Goal: Information Seeking & Learning: Learn about a topic

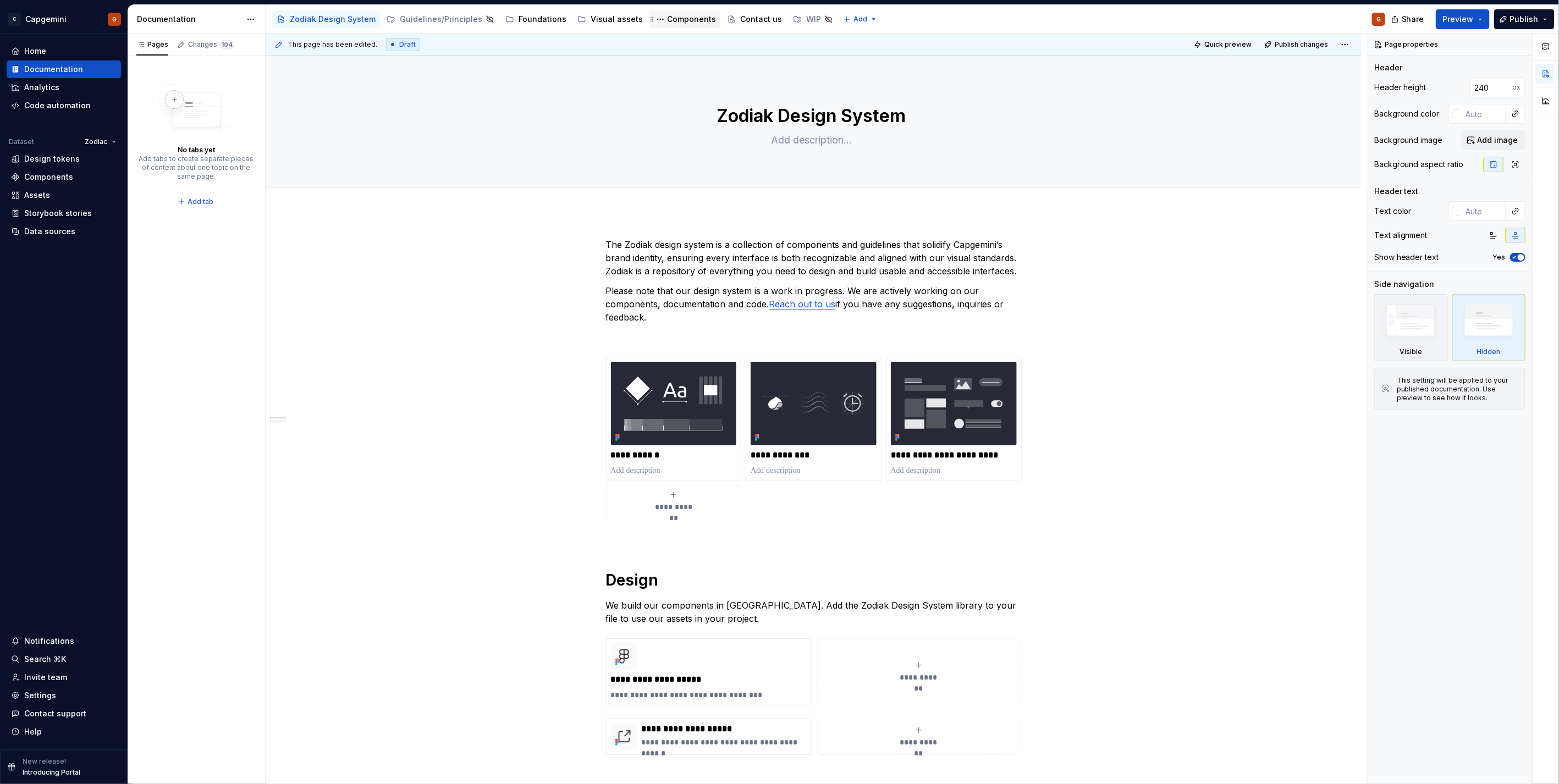
click at [667, 22] on div "Components" at bounding box center [691, 19] width 49 height 11
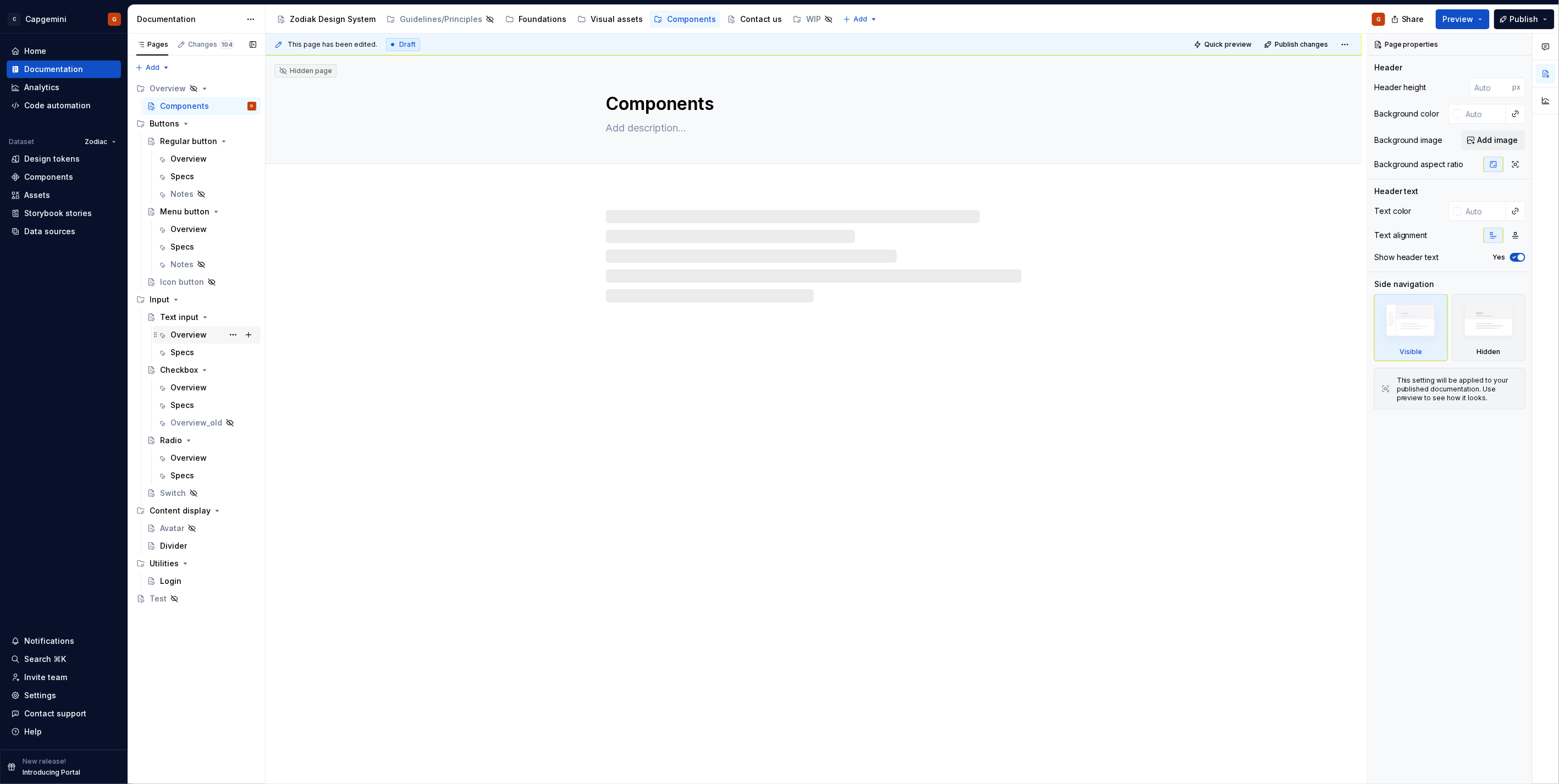
click at [209, 330] on div "Overview" at bounding box center [214, 335] width 86 height 15
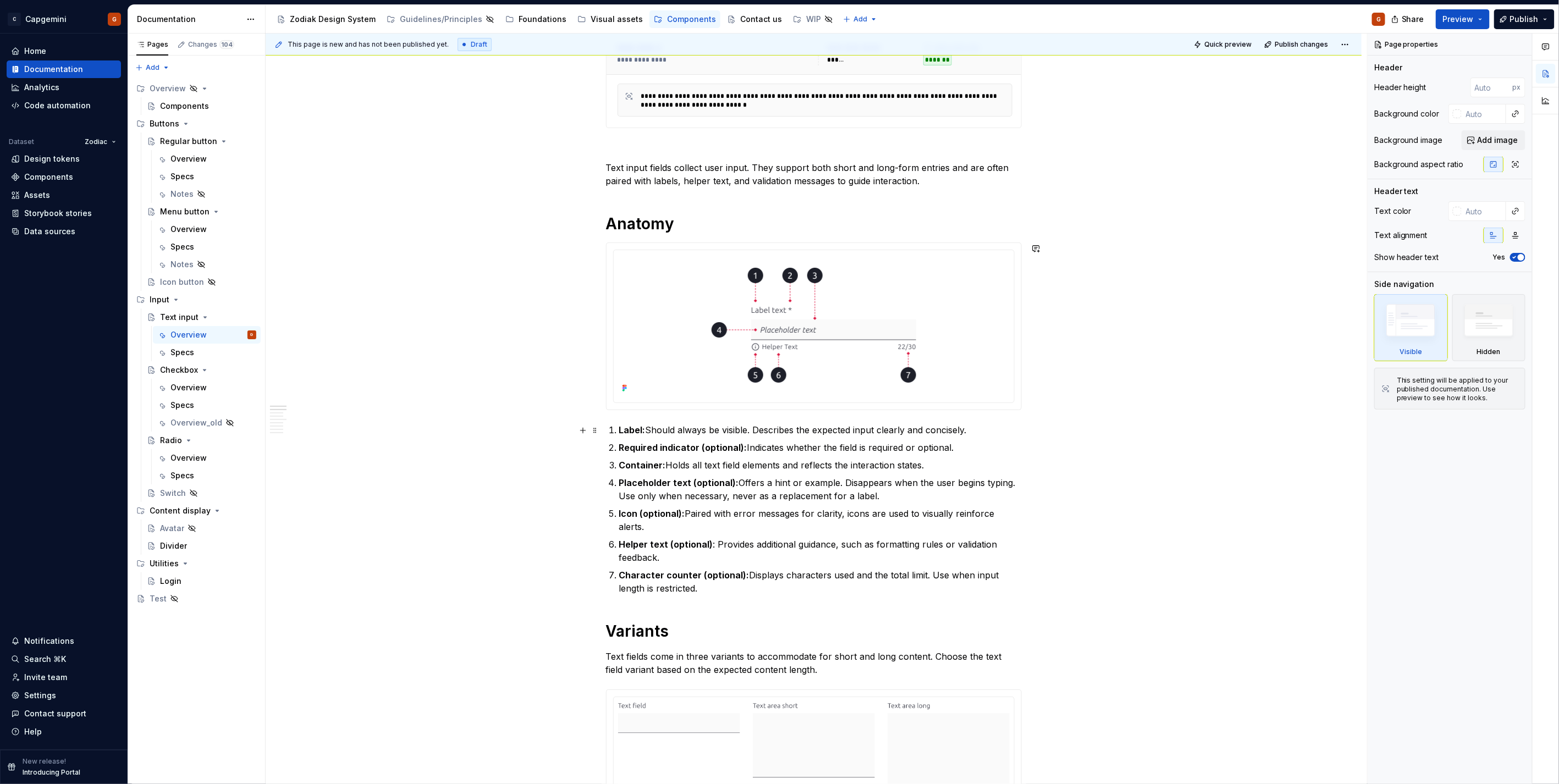
scroll to position [488, 0]
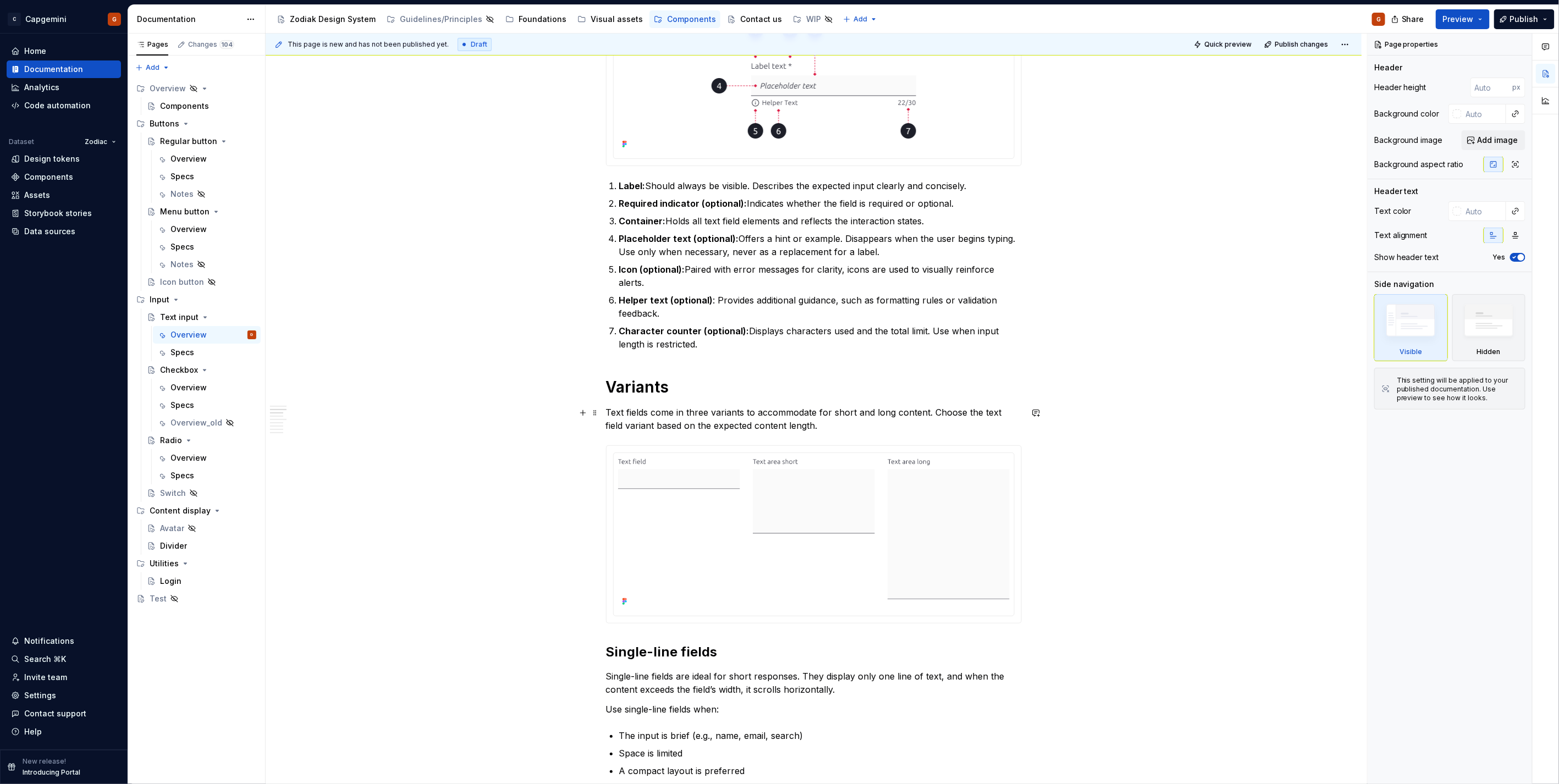
click at [873, 431] on p "Text fields come in three variants to accommodate for short and long content. C…" at bounding box center [813, 419] width 416 height 27
type textarea "*"
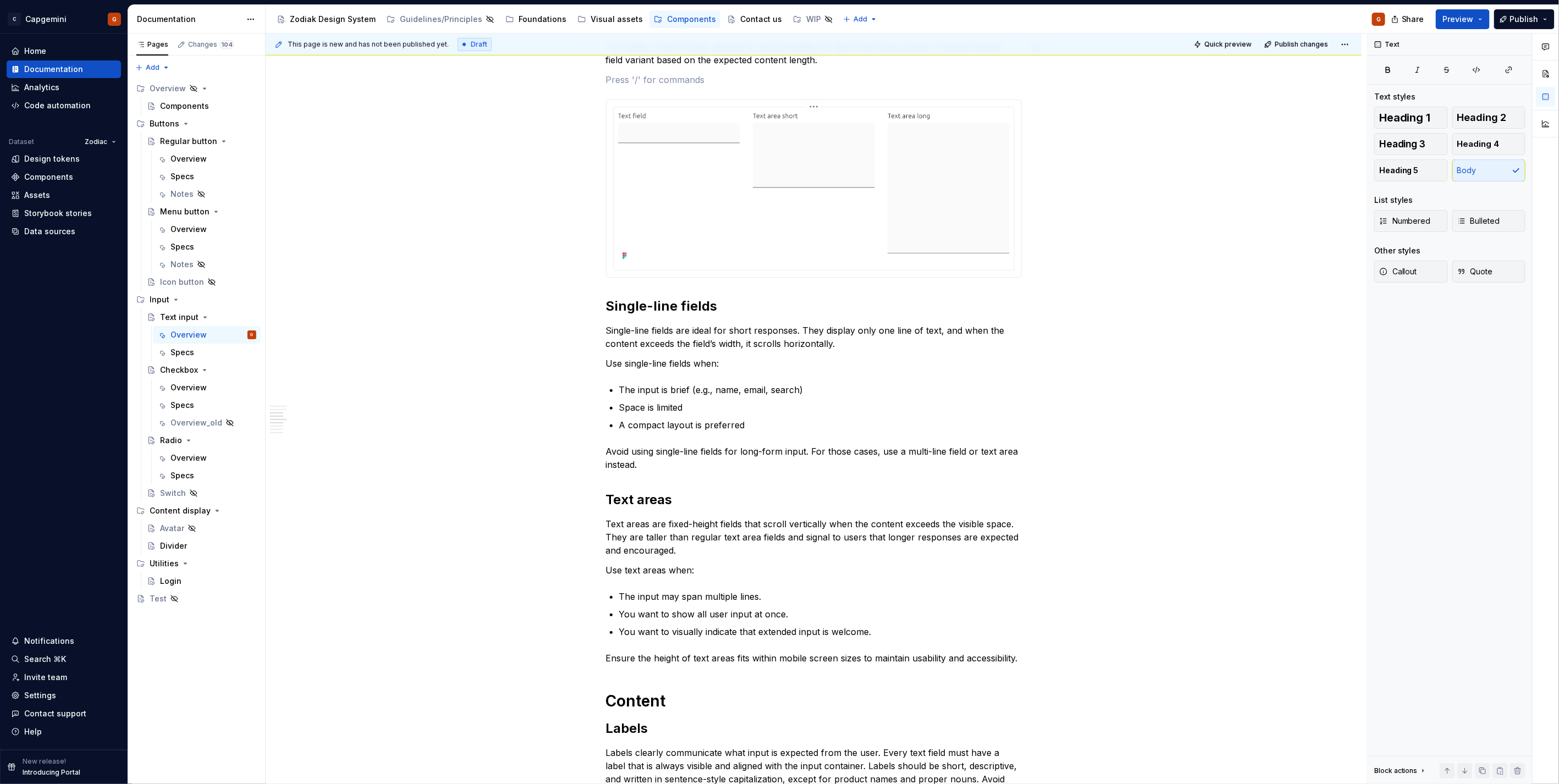
scroll to position [855, 0]
click at [652, 328] on p "Single-line fields are ideal for short responses. They display only one line of…" at bounding box center [813, 336] width 416 height 27
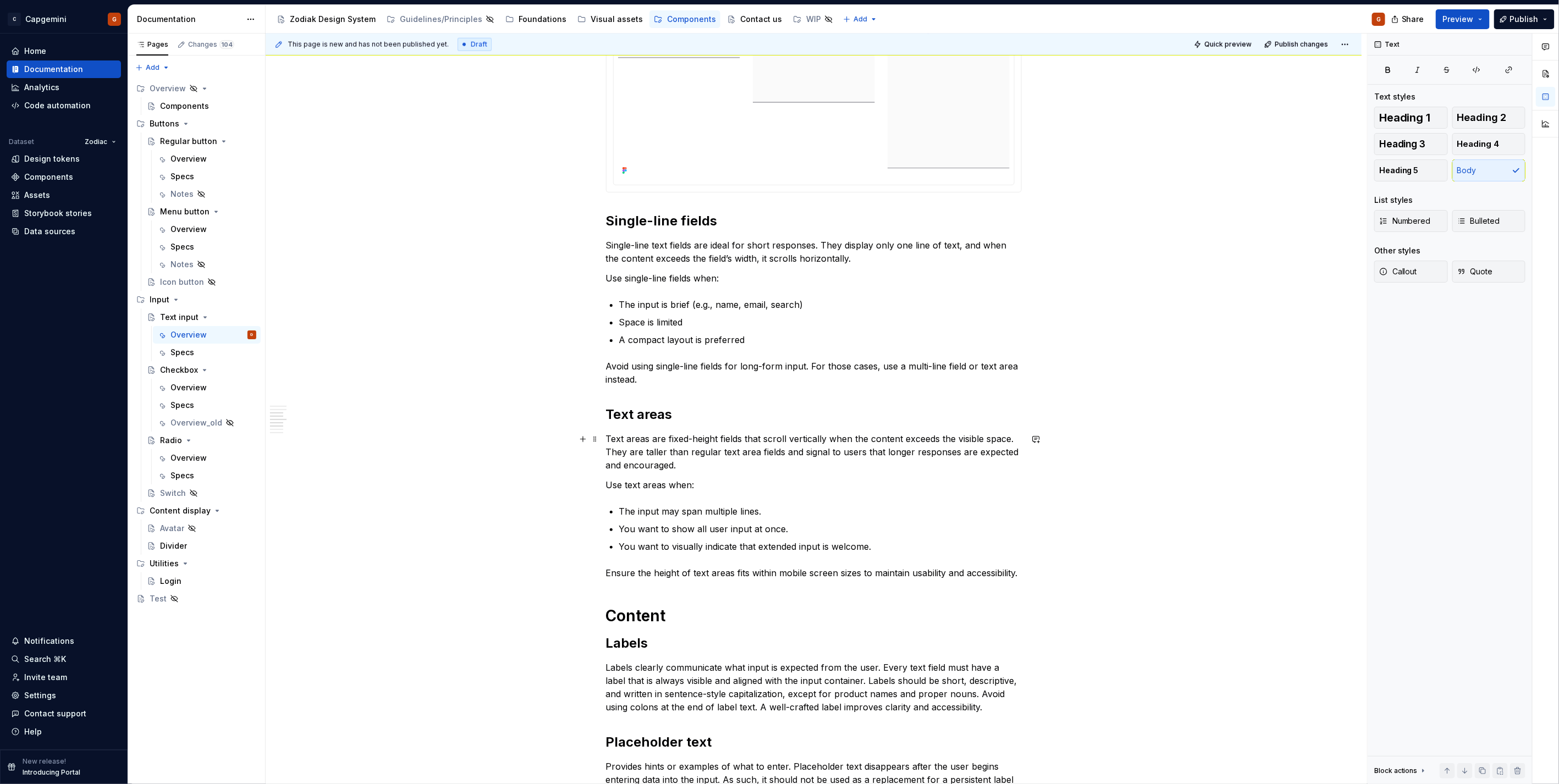
scroll to position [916, 0]
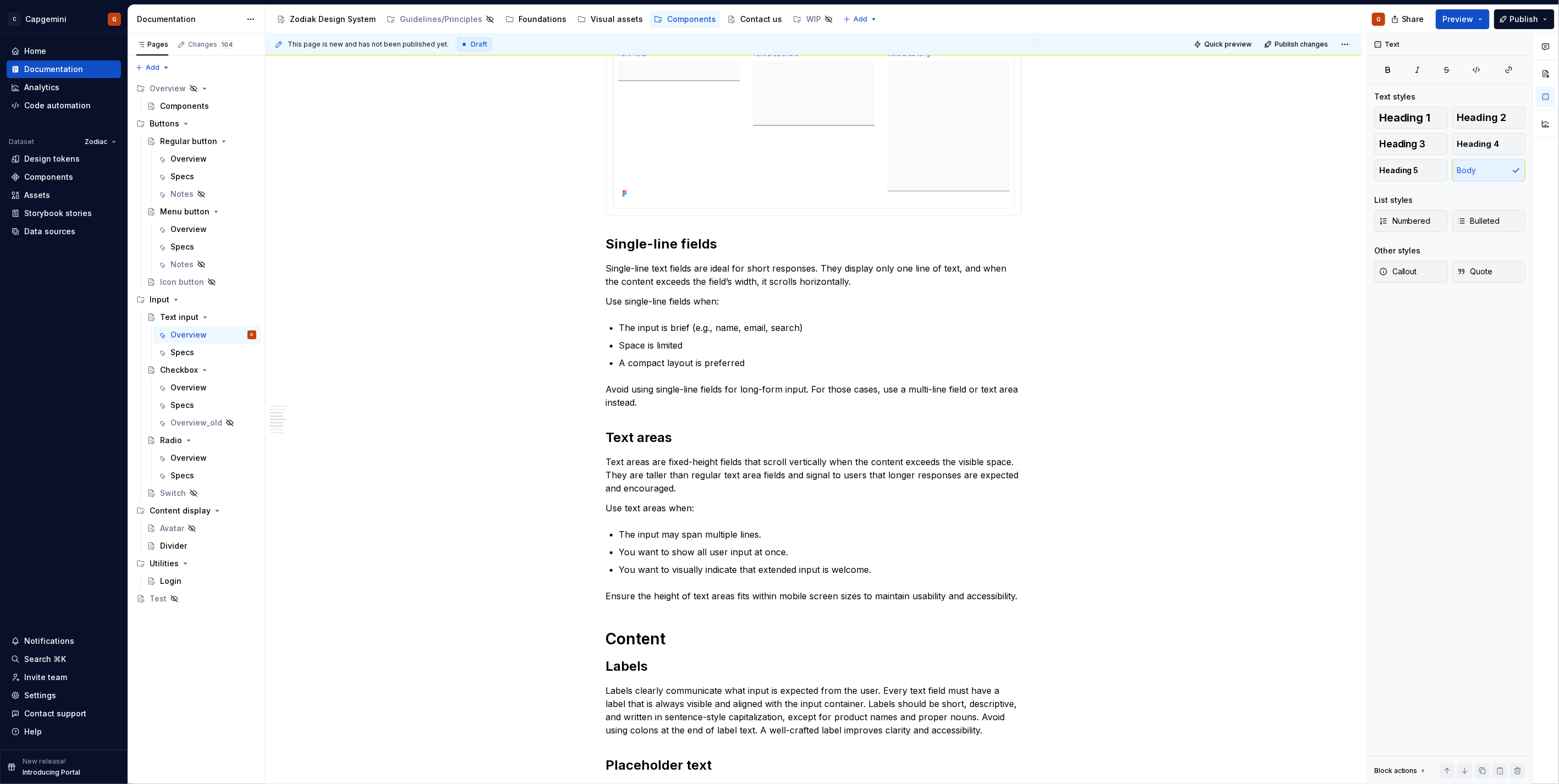
click at [1229, 51] on button "Quick preview" at bounding box center [1223, 44] width 66 height 15
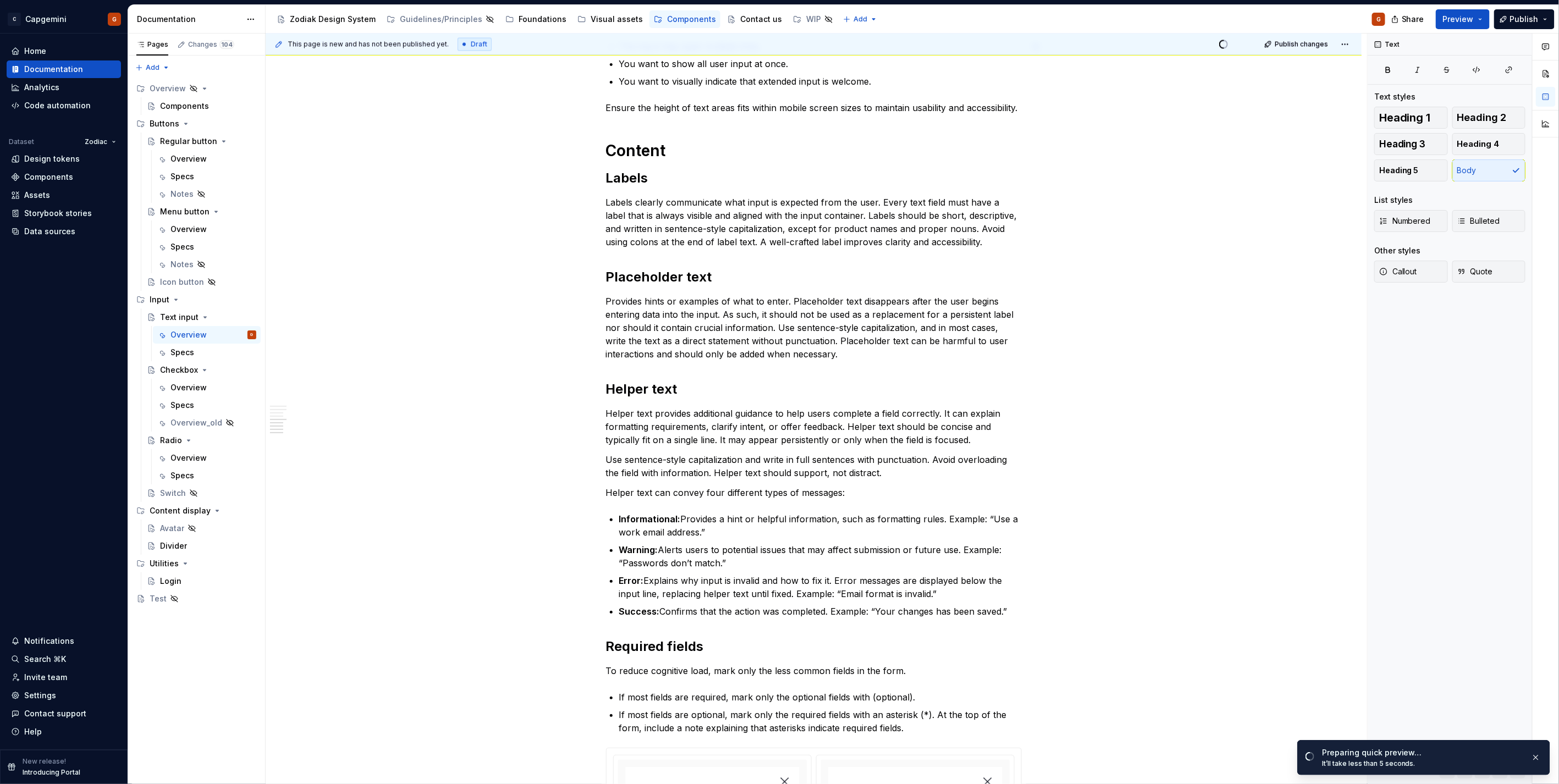
scroll to position [1405, 0]
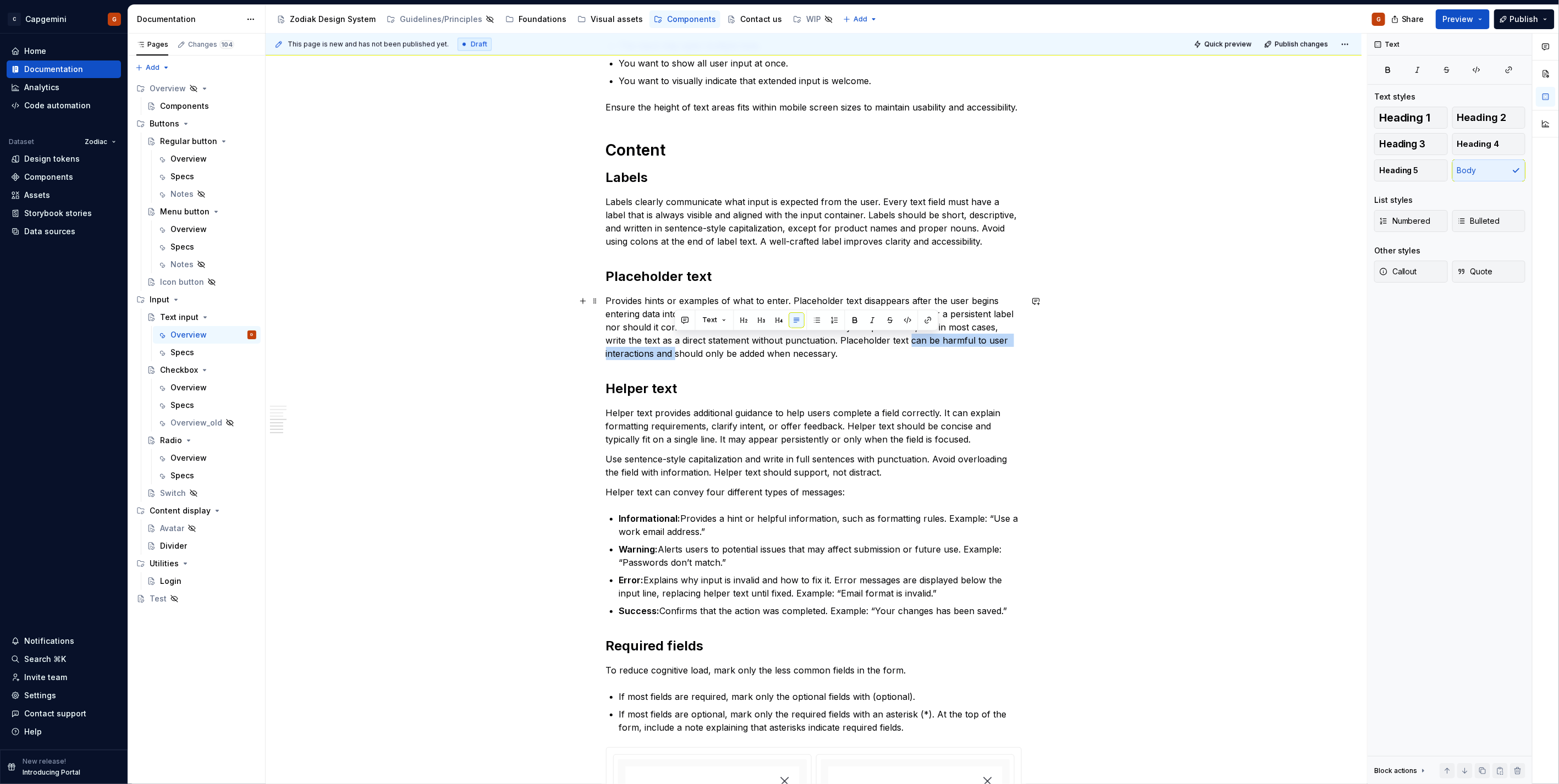
drag, startPoint x: 909, startPoint y: 341, endPoint x: 674, endPoint y: 358, distance: 235.6
click at [674, 358] on p "Provides hints or examples of what to enter. Placeholder text disappears after …" at bounding box center [813, 327] width 416 height 66
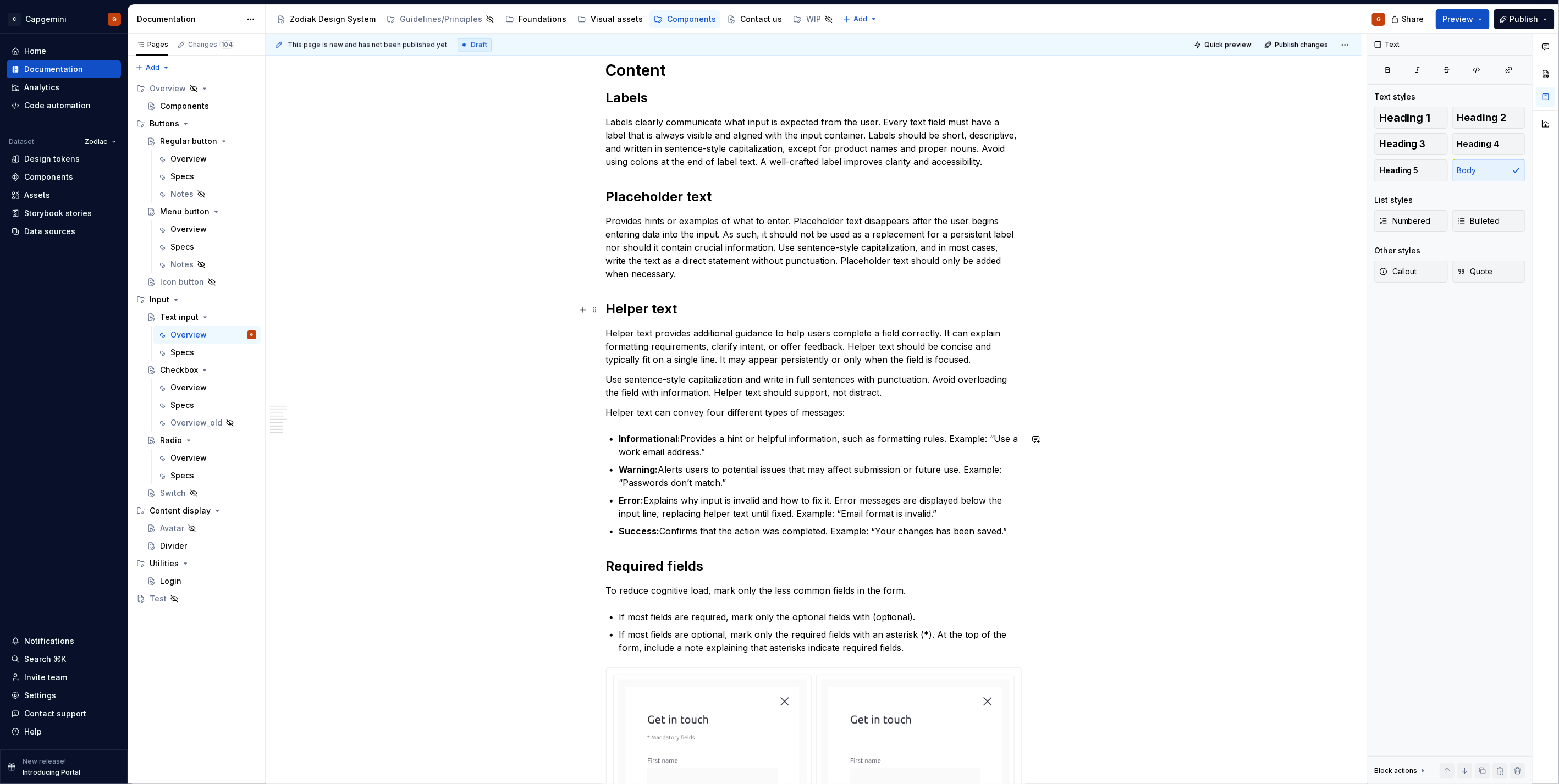
scroll to position [1472, 0]
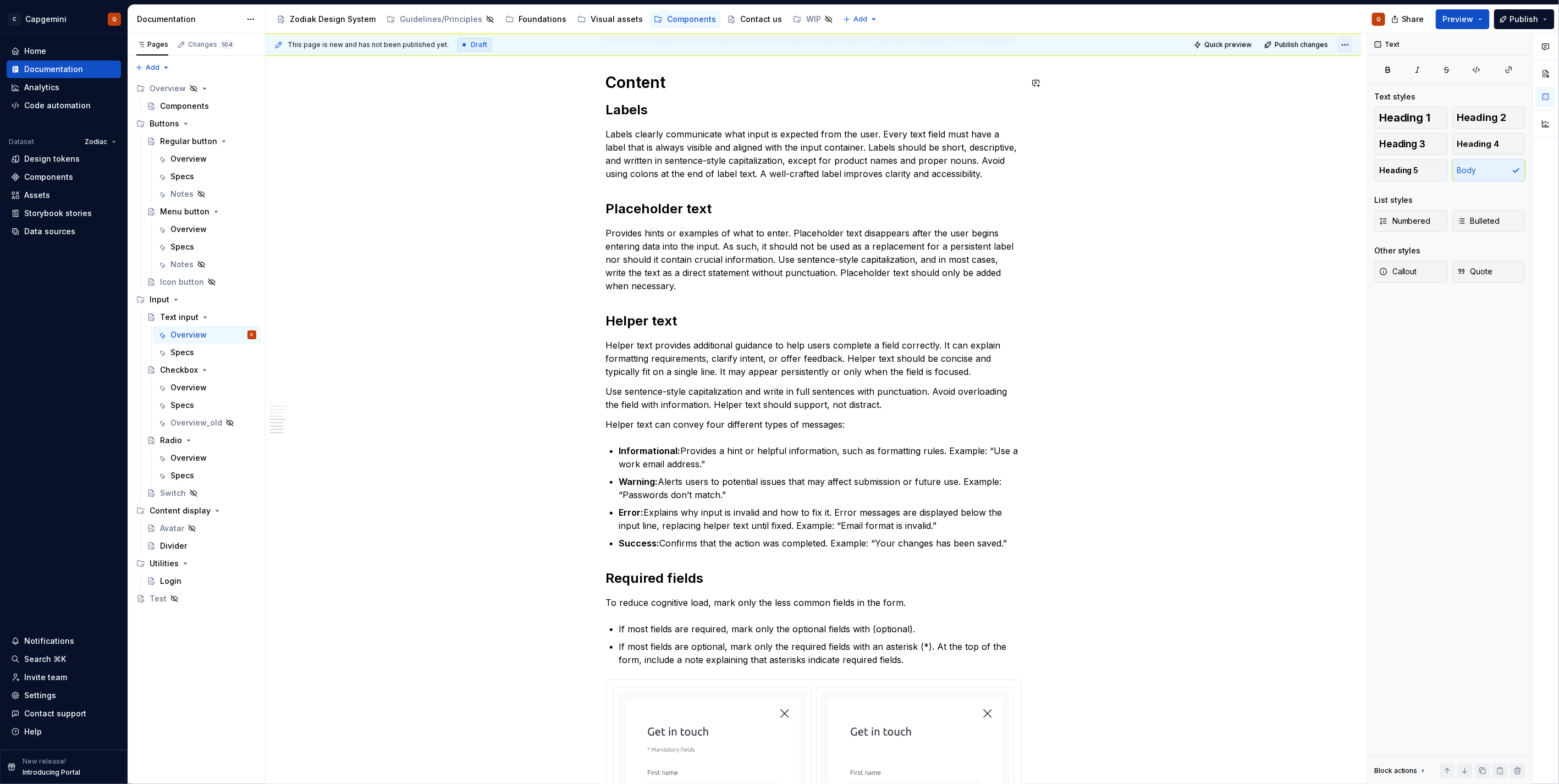
click at [1345, 45] on html "C Capgemini G Home Documentation Analytics Code automation Dataset Zodiac Desig…" at bounding box center [780, 392] width 1559 height 784
click at [1311, 65] on div "Open preview" at bounding box center [1309, 66] width 71 height 11
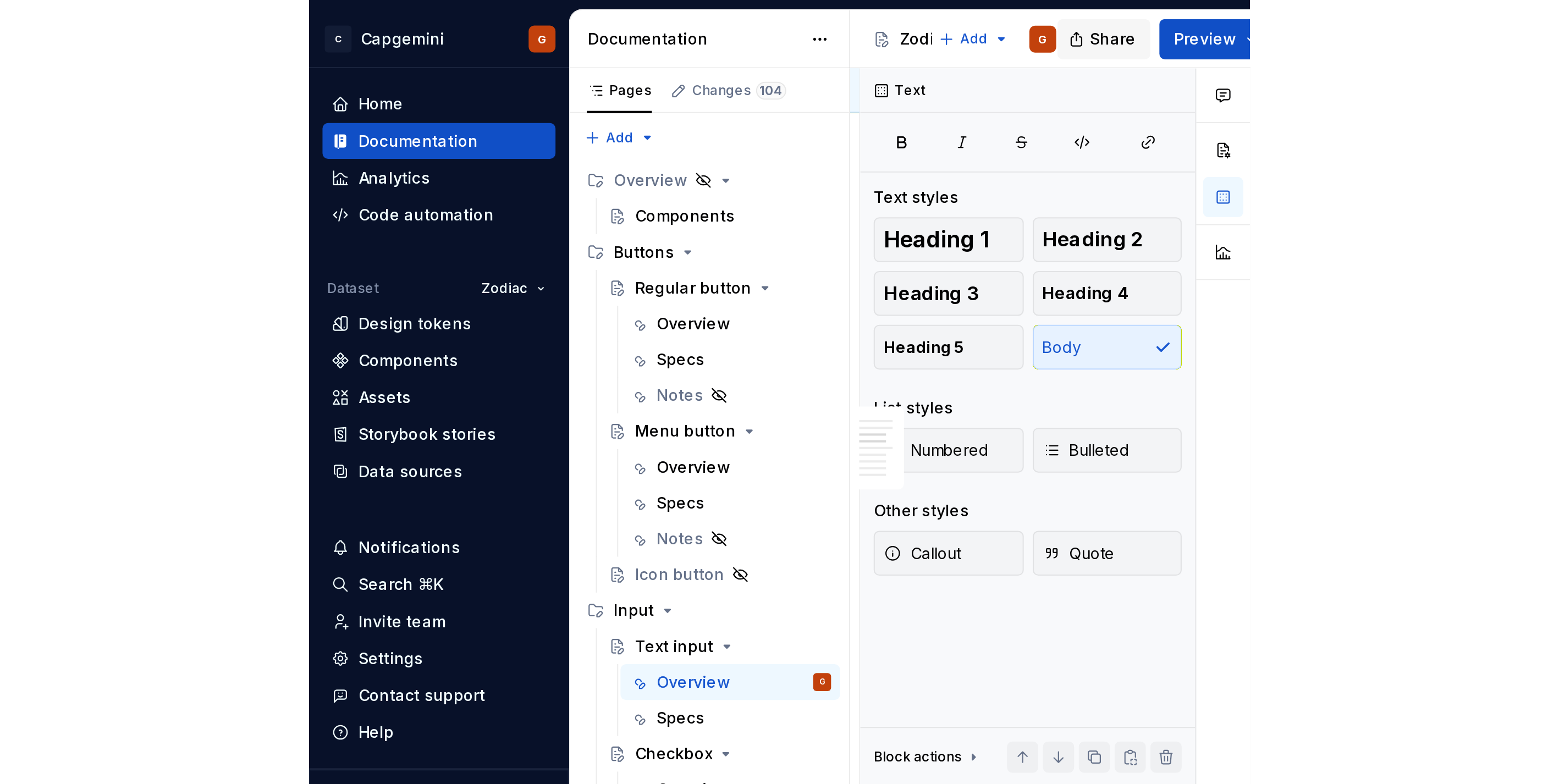
scroll to position [1108, 0]
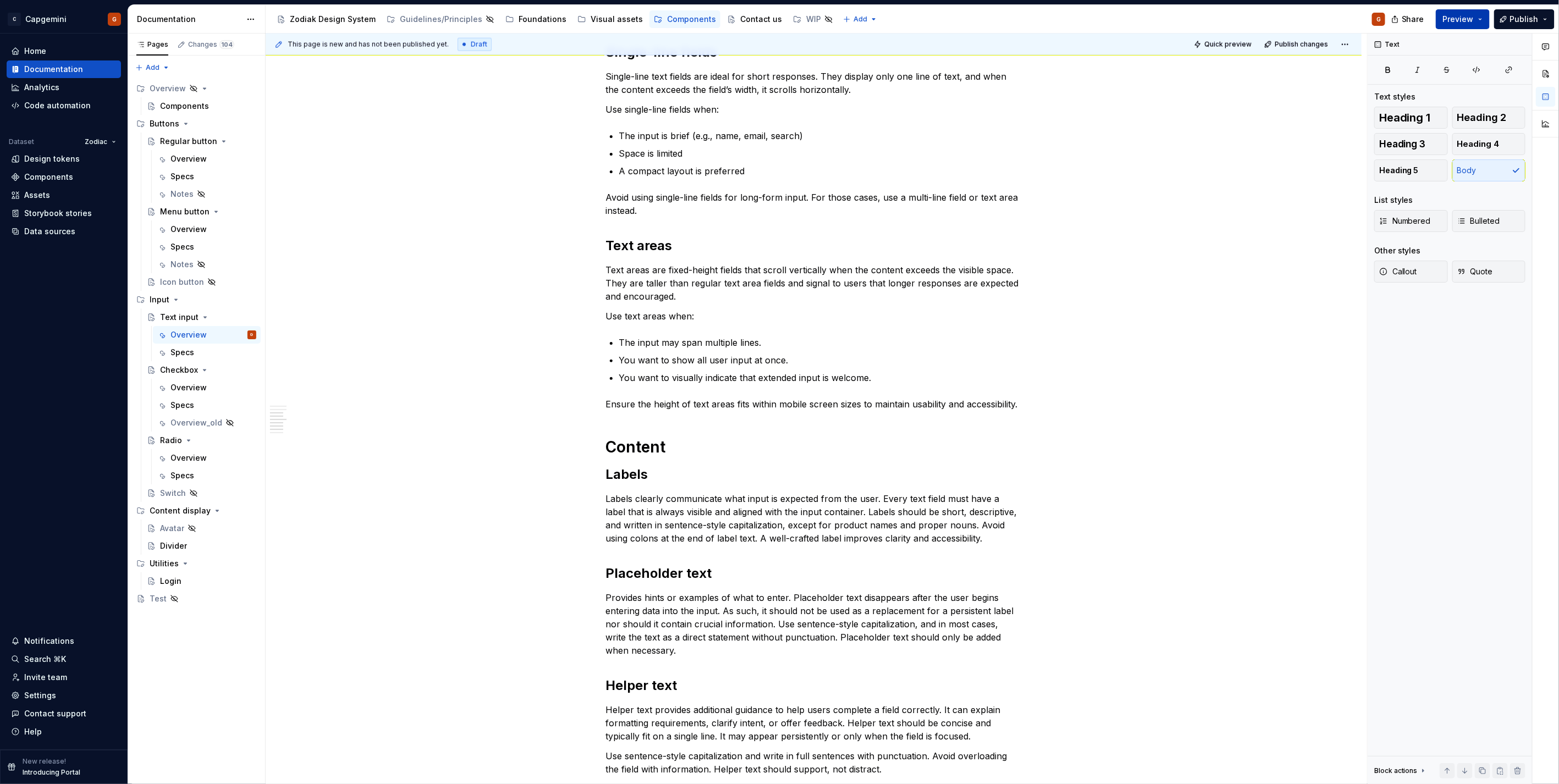
click at [1464, 21] on span "Preview" at bounding box center [1458, 19] width 31 height 11
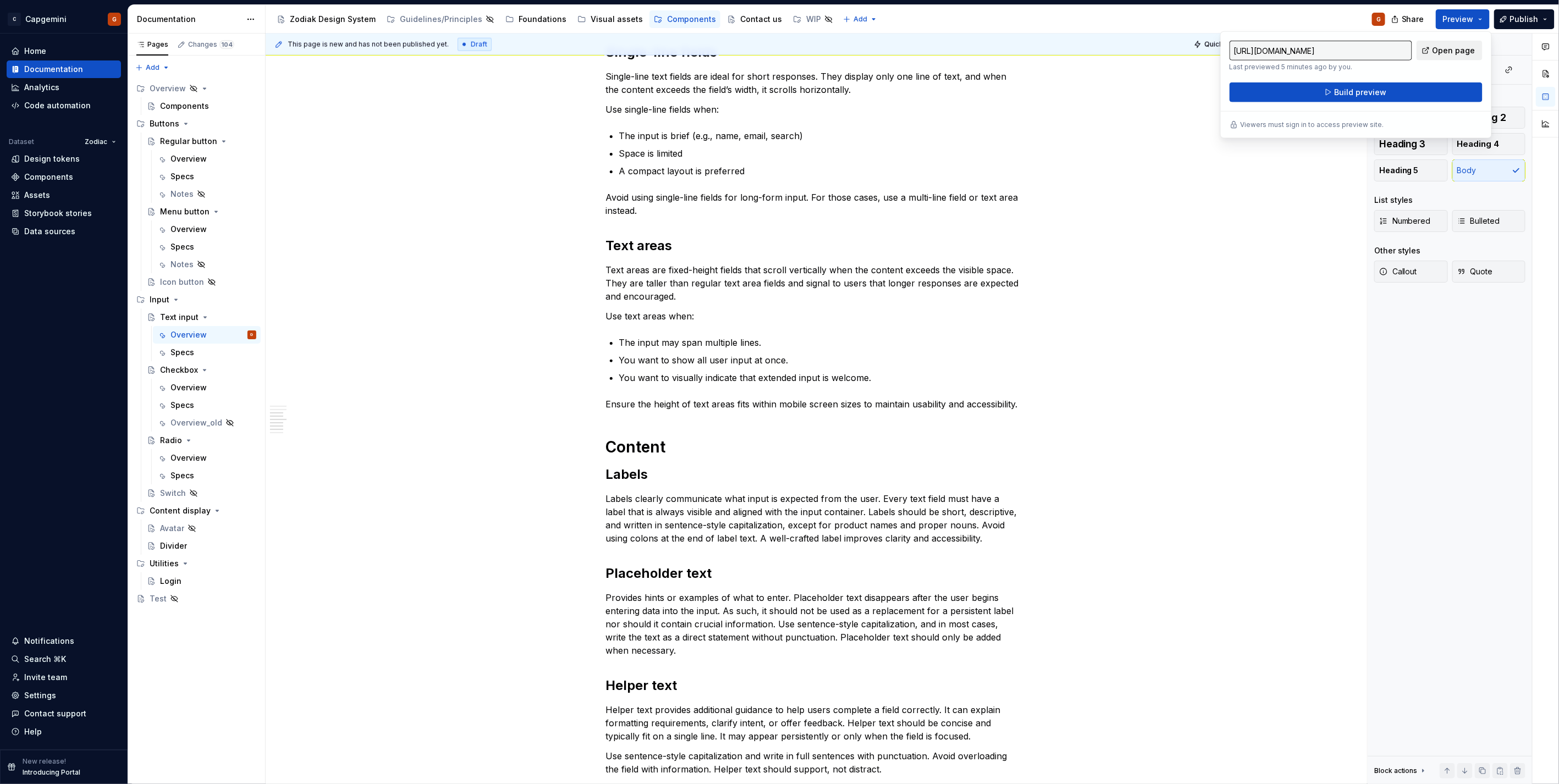
drag, startPoint x: 1464, startPoint y: 21, endPoint x: 1448, endPoint y: 42, distance: 26.4
click at [1448, 42] on link "Open page" at bounding box center [1449, 50] width 66 height 20
click at [190, 277] on div "Icon button" at bounding box center [182, 282] width 44 height 11
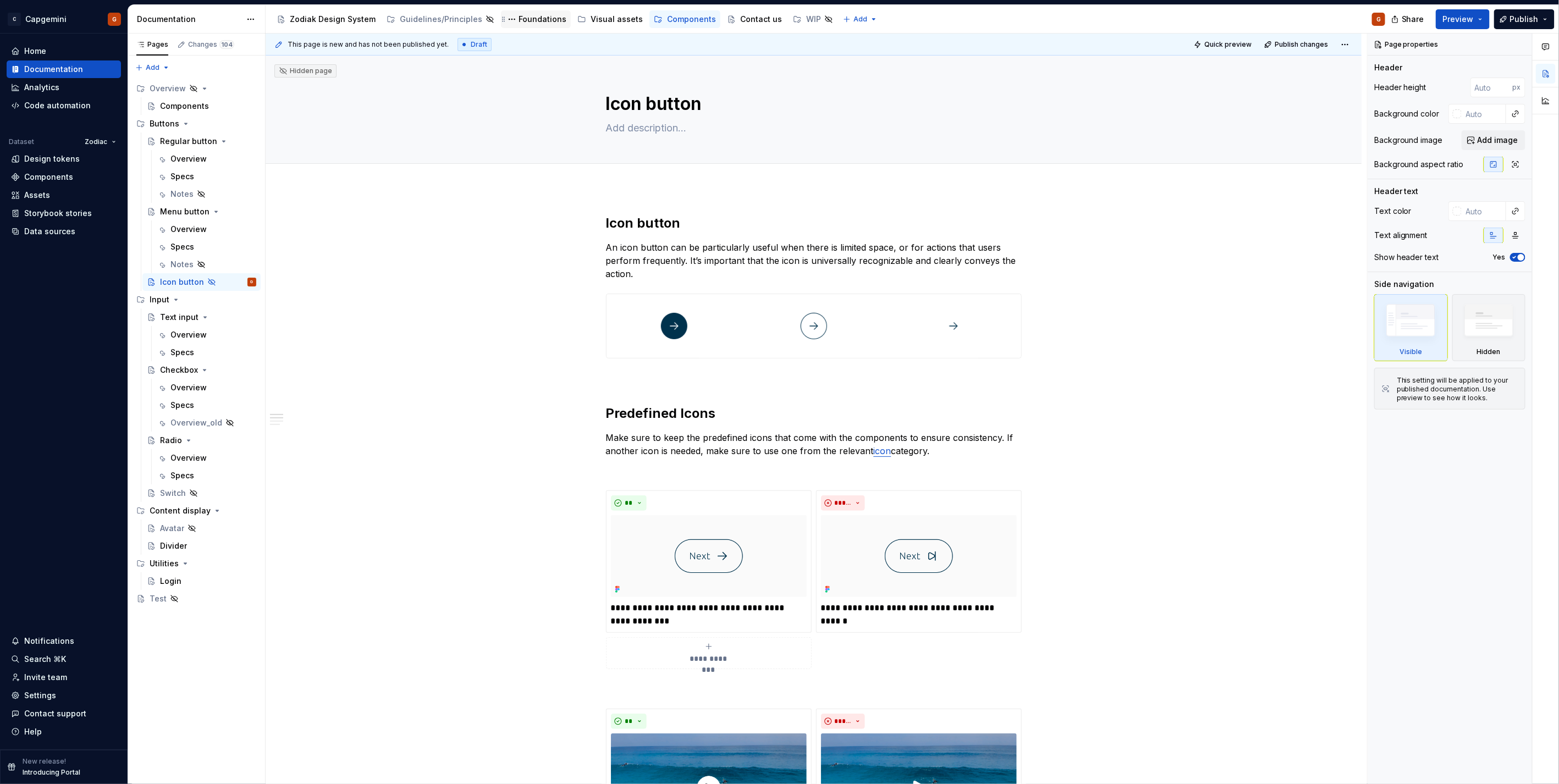
click at [542, 14] on div "Foundations" at bounding box center [542, 19] width 48 height 11
click at [532, 19] on div "Foundations" at bounding box center [542, 19] width 48 height 11
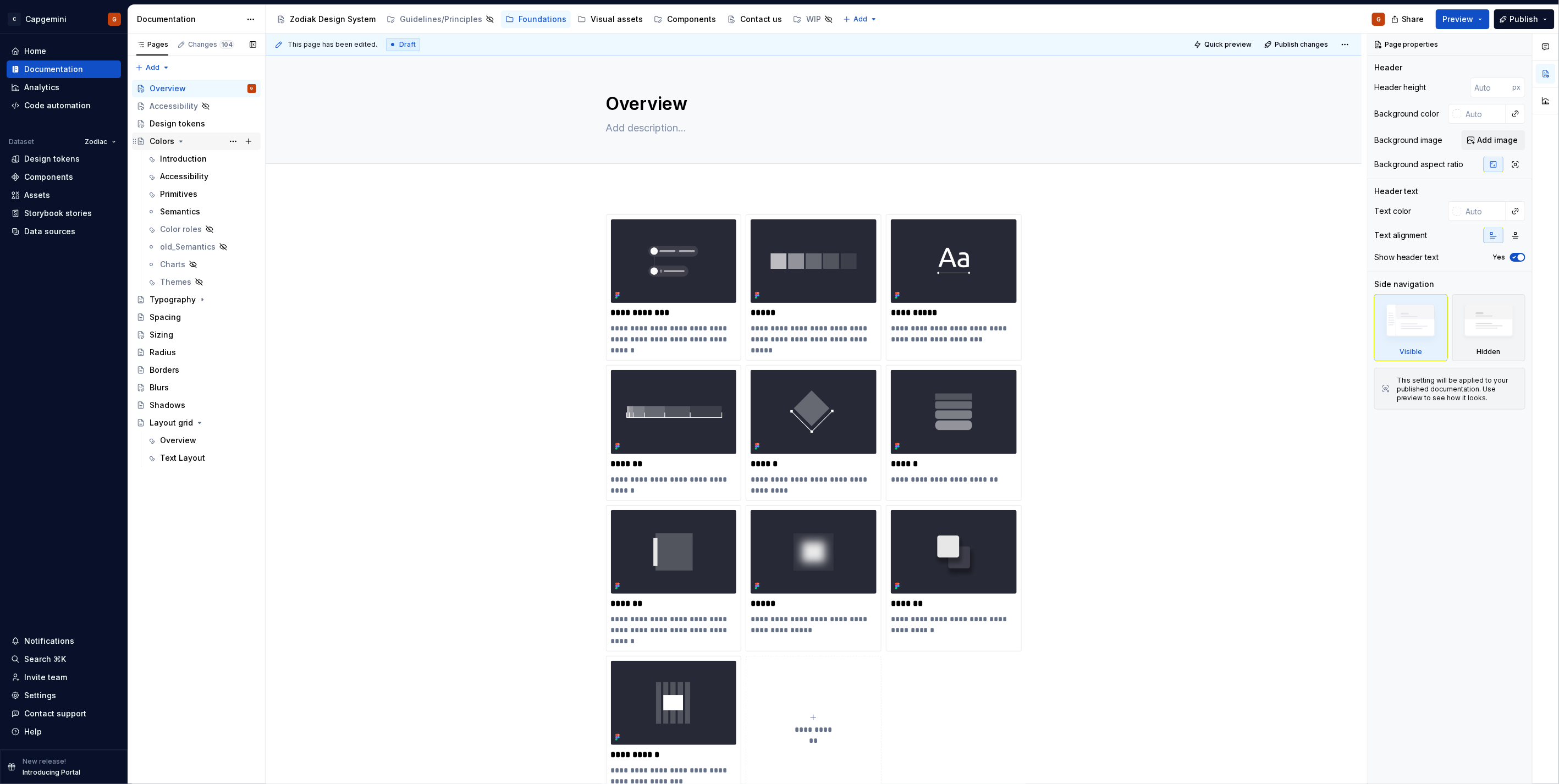
click at [183, 139] on icon "Page tree" at bounding box center [181, 141] width 9 height 9
click at [235, 142] on button "Page tree" at bounding box center [233, 141] width 15 height 15
type textarea "*"
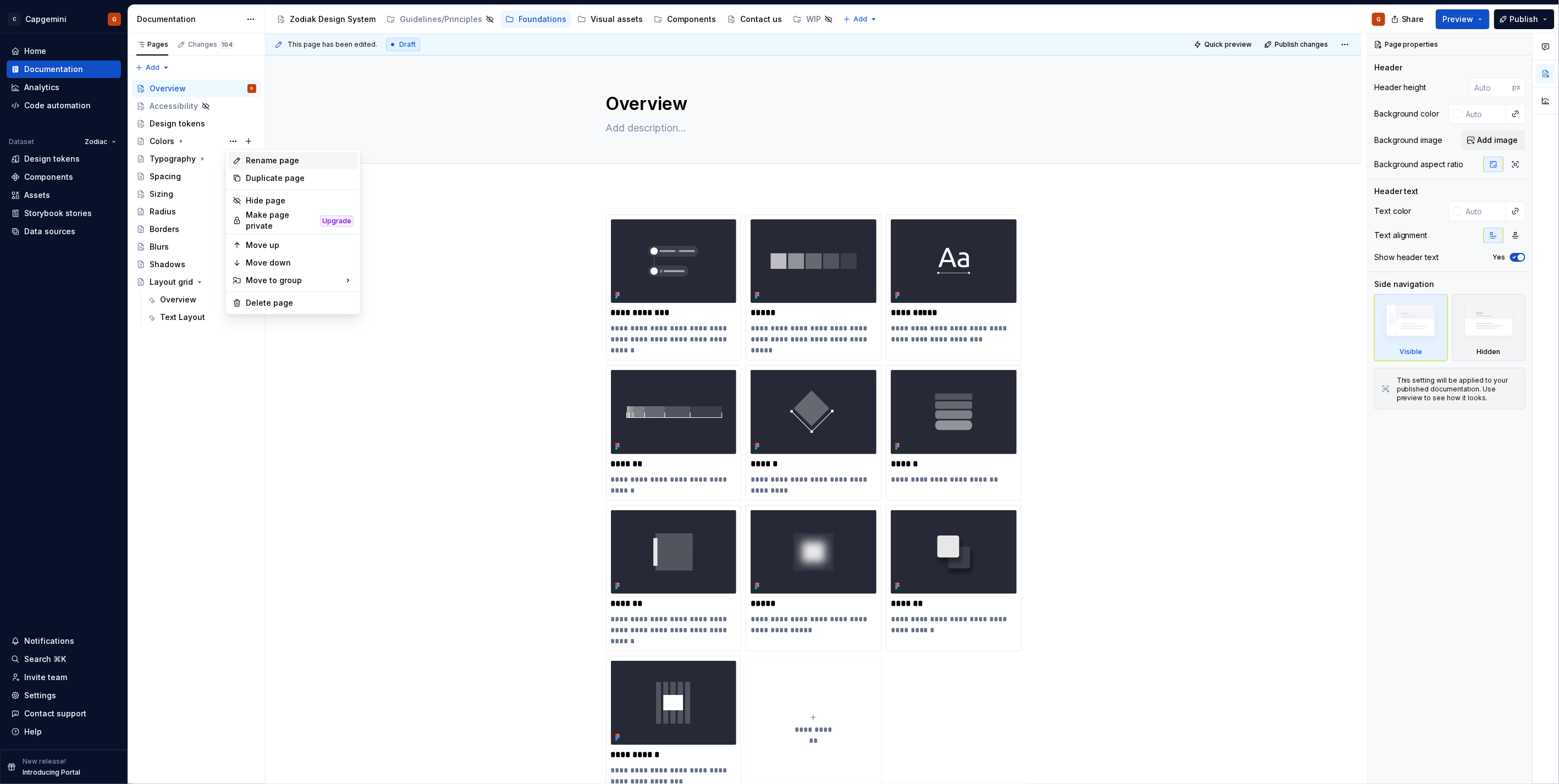
click at [243, 160] on div "Rename page" at bounding box center [293, 160] width 130 height 18
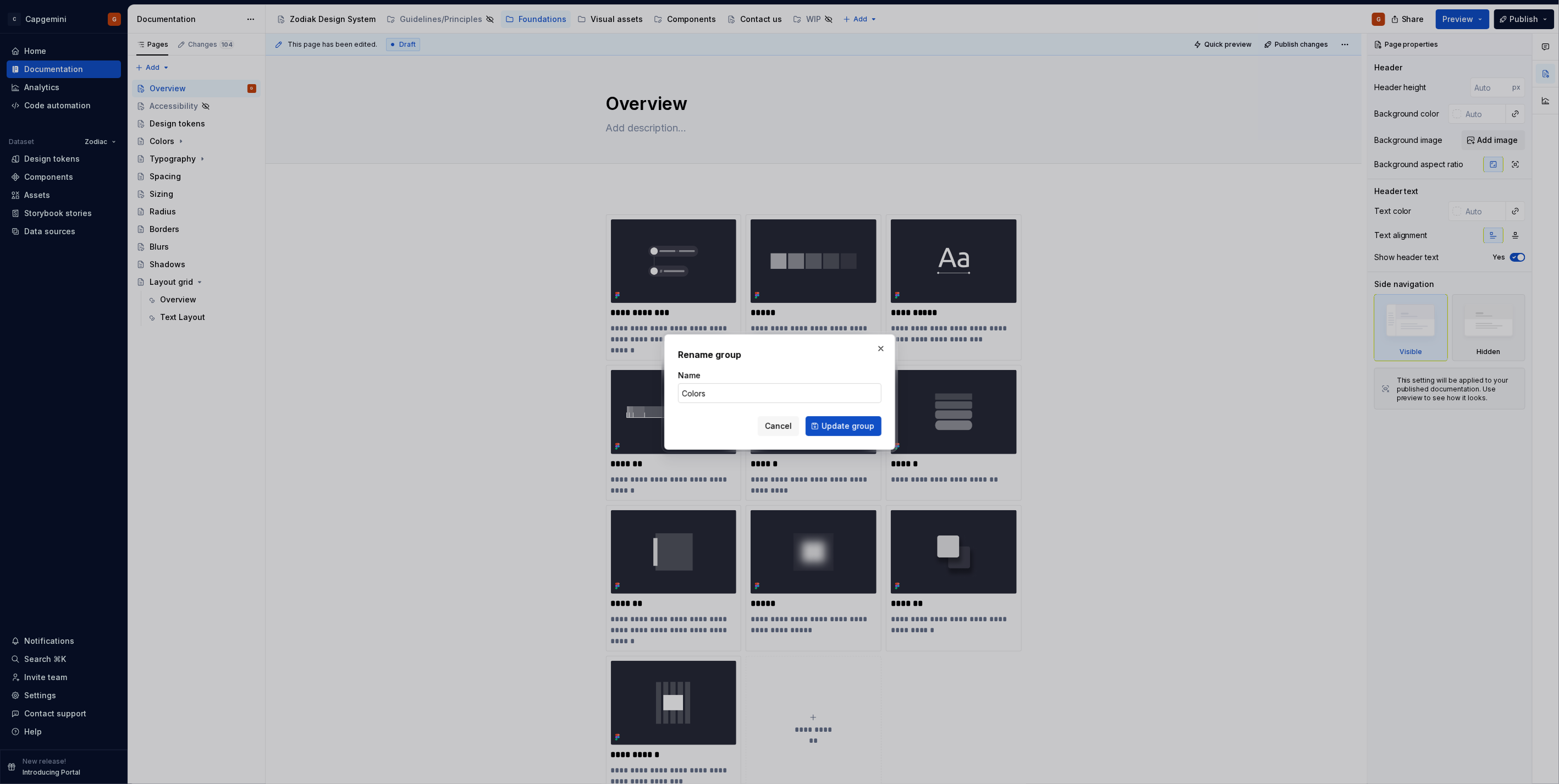
click at [738, 393] on input "Colors" at bounding box center [780, 393] width 203 height 20
type input "Color"
click at [827, 426] on span "Update group" at bounding box center [848, 426] width 53 height 11
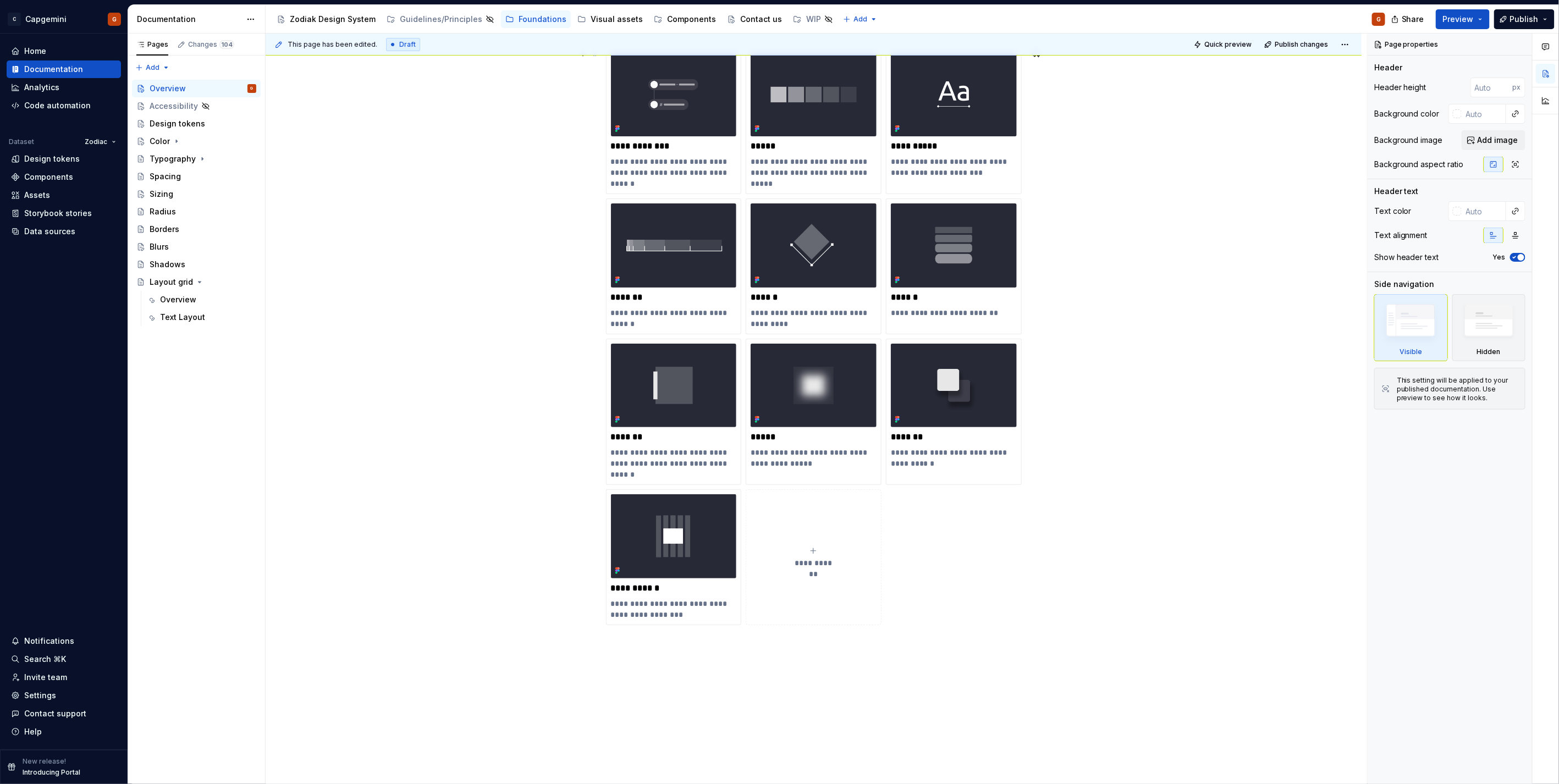
scroll to position [255, 0]
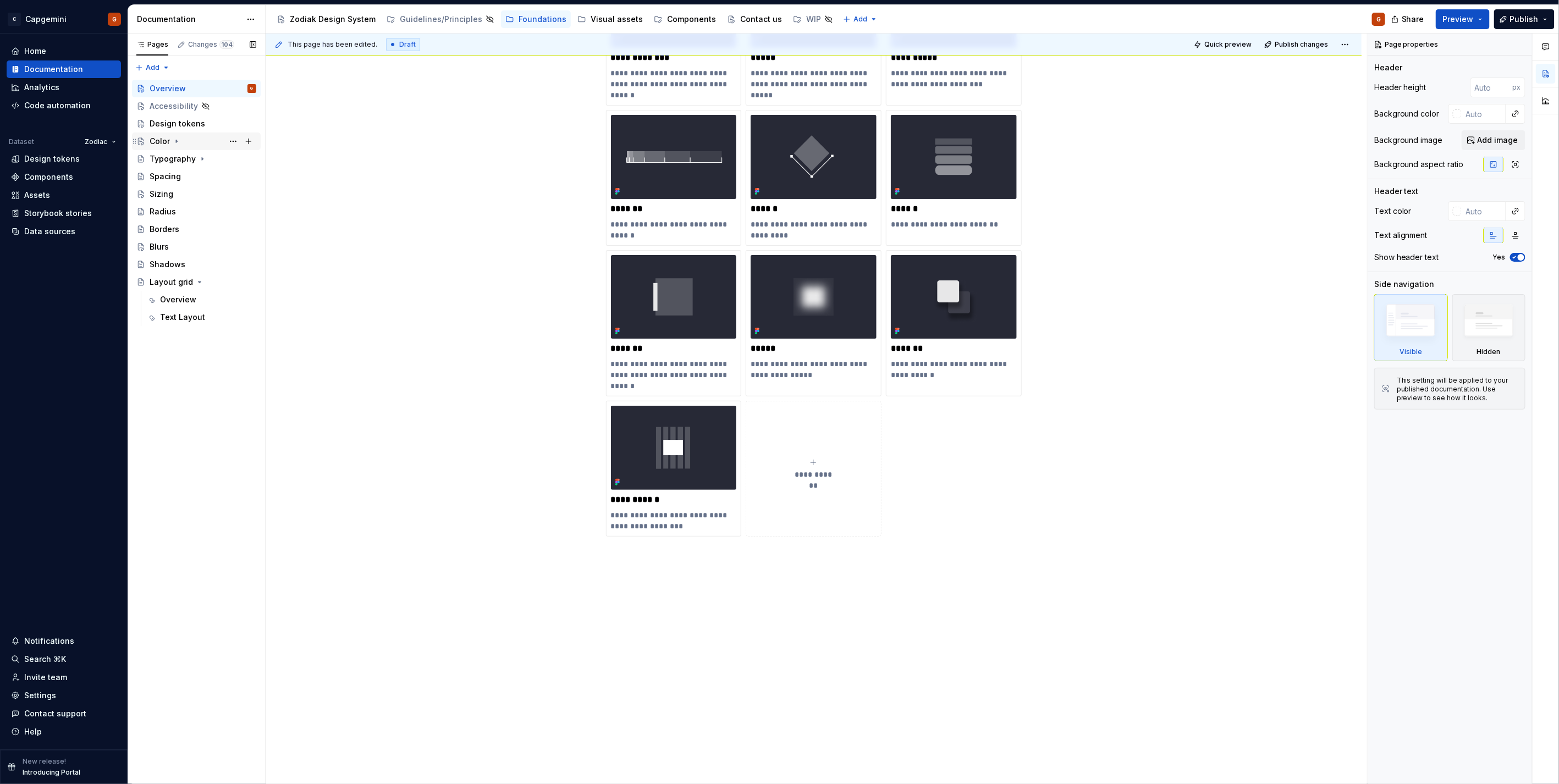
click at [157, 142] on div "Color" at bounding box center [160, 141] width 21 height 11
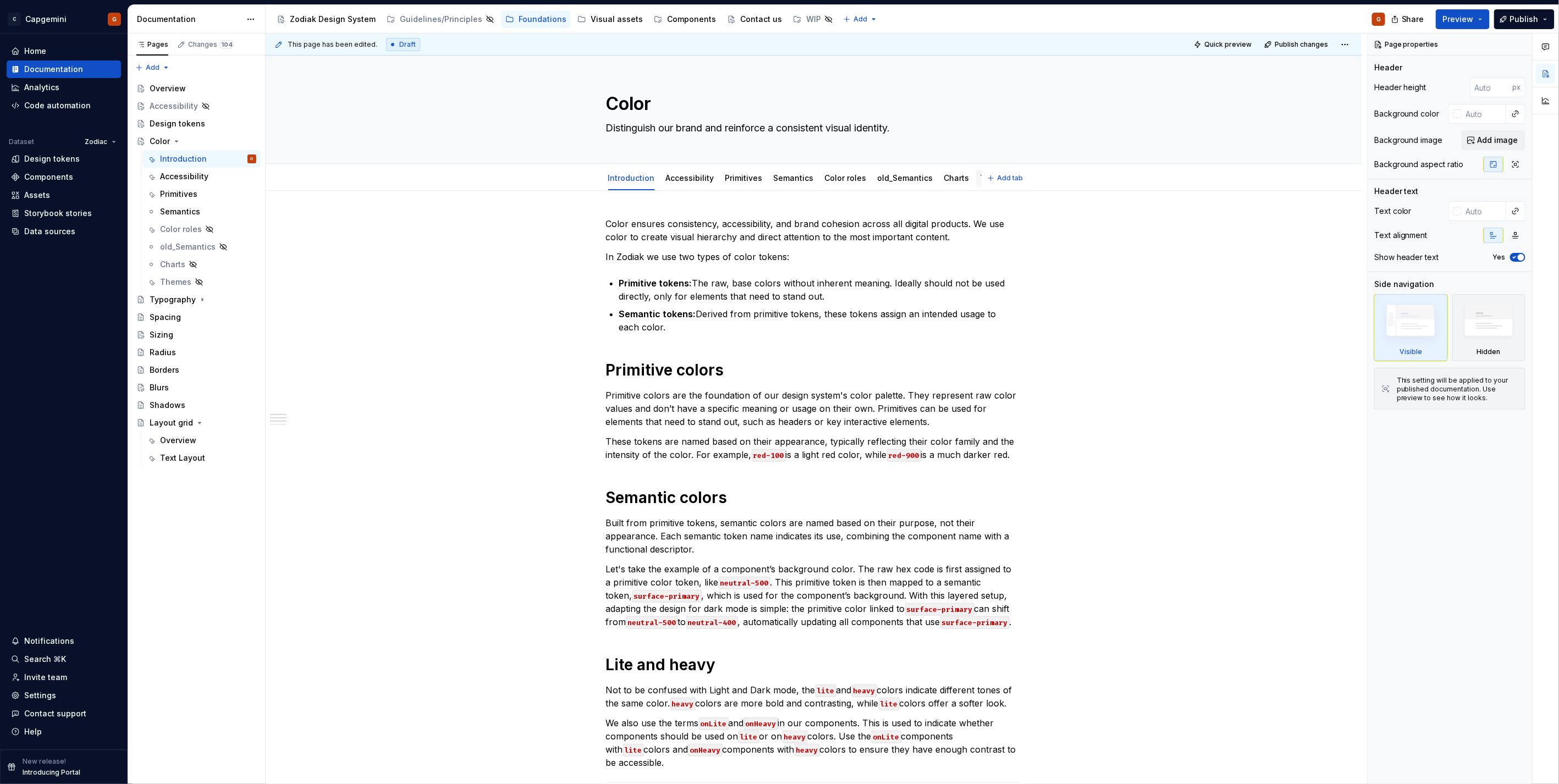
click at [976, 185] on div "Themes" at bounding box center [996, 178] width 40 height 18
click at [980, 177] on link "Themes" at bounding box center [996, 177] width 31 height 9
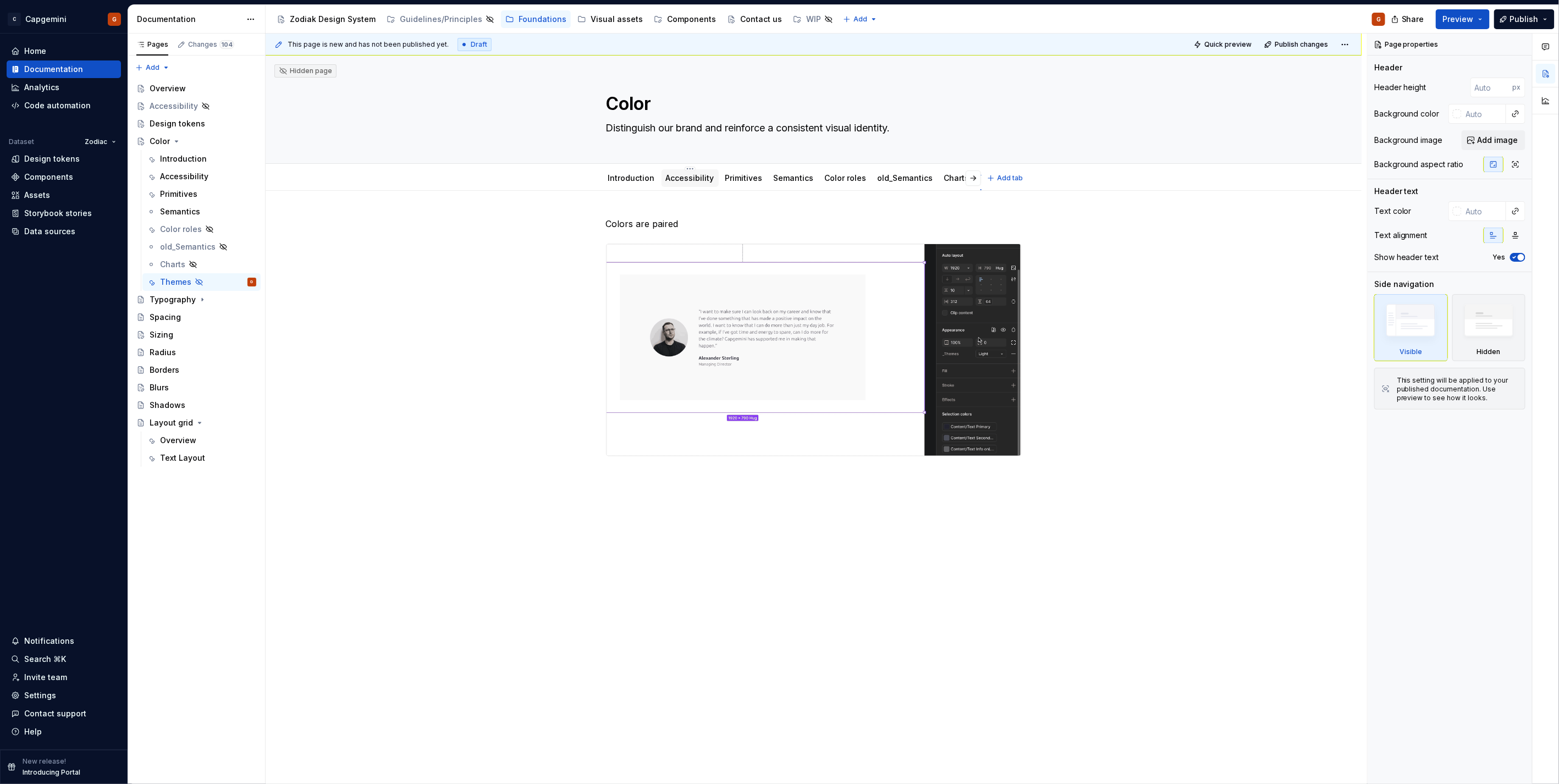
click at [675, 182] on link "Accessibility" at bounding box center [690, 177] width 48 height 9
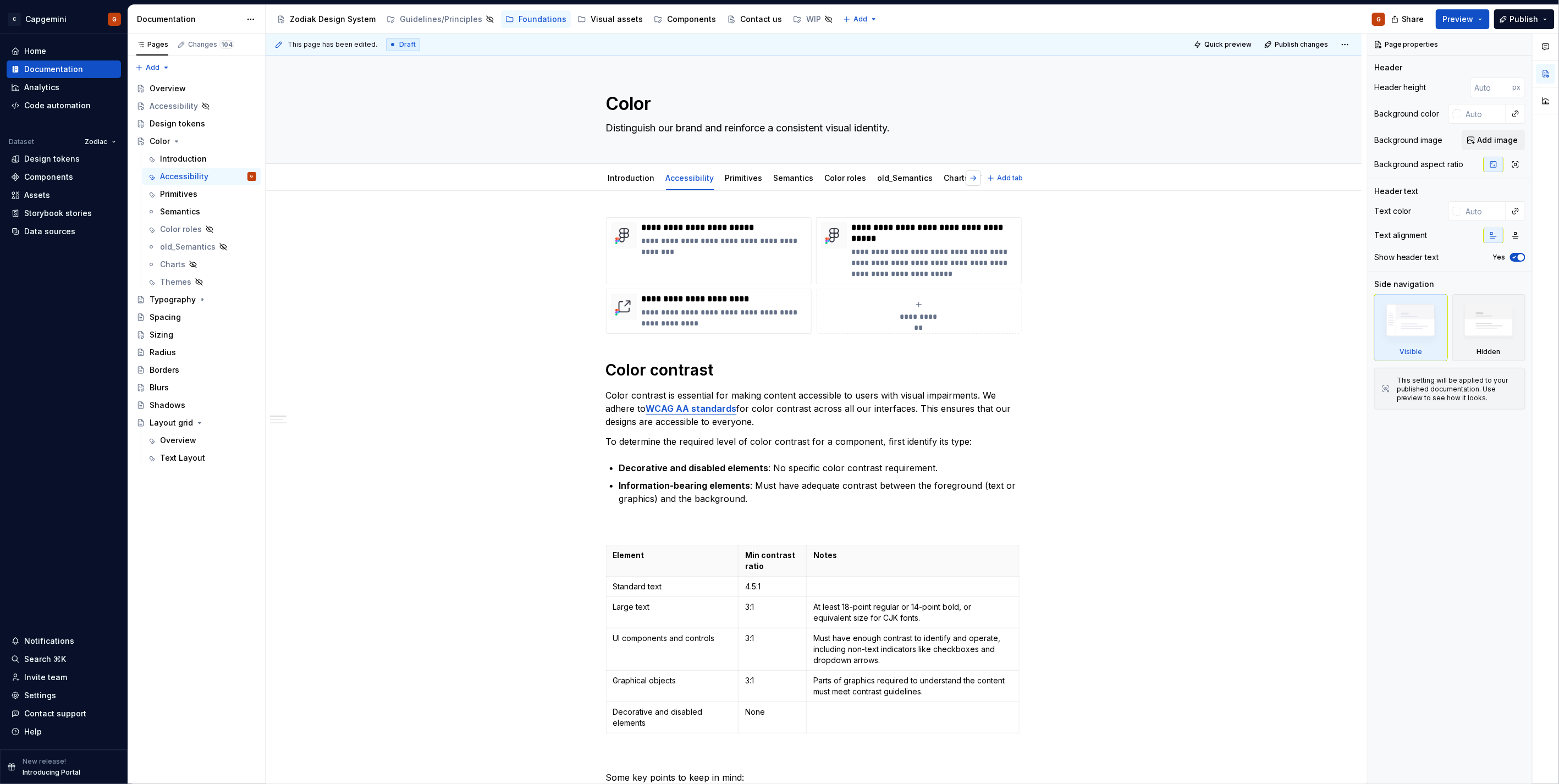
click at [971, 176] on button "button" at bounding box center [973, 178] width 15 height 15
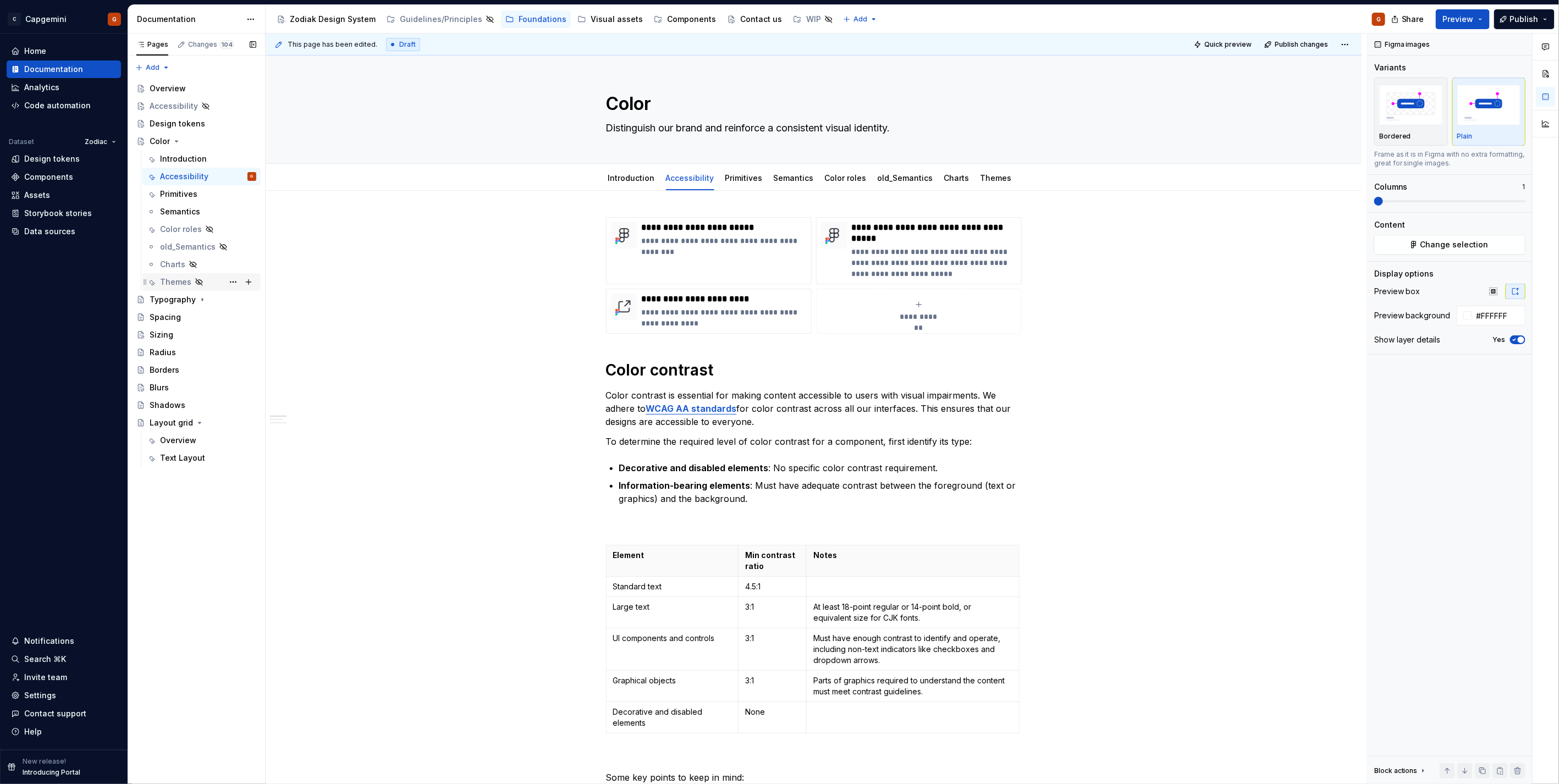
click at [183, 281] on div "Themes" at bounding box center [176, 282] width 31 height 11
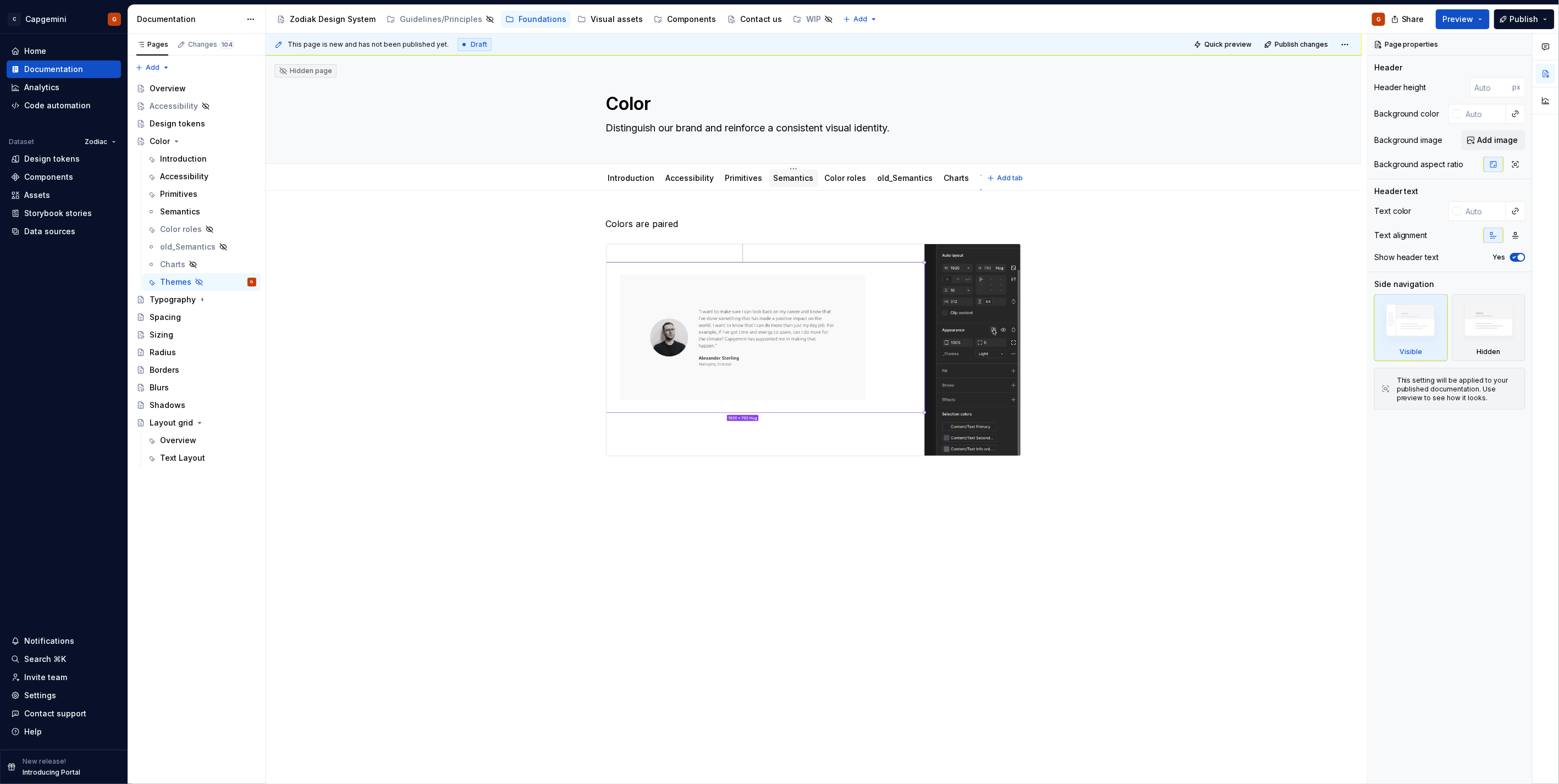
click at [780, 185] on div "Semantics" at bounding box center [793, 178] width 49 height 18
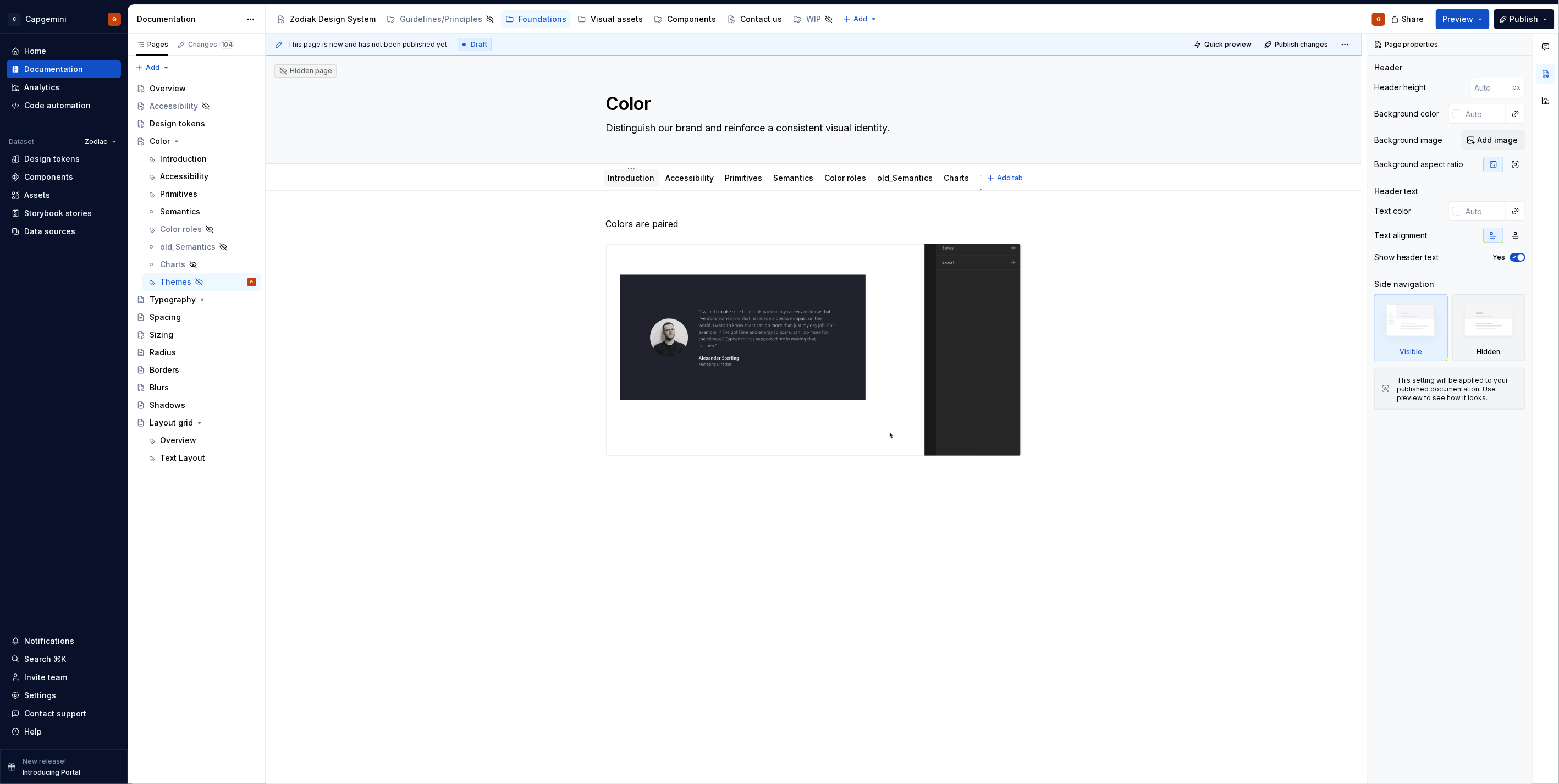
click at [635, 184] on div "Introduction" at bounding box center [631, 178] width 47 height 13
click at [638, 183] on div "Introduction" at bounding box center [631, 178] width 47 height 11
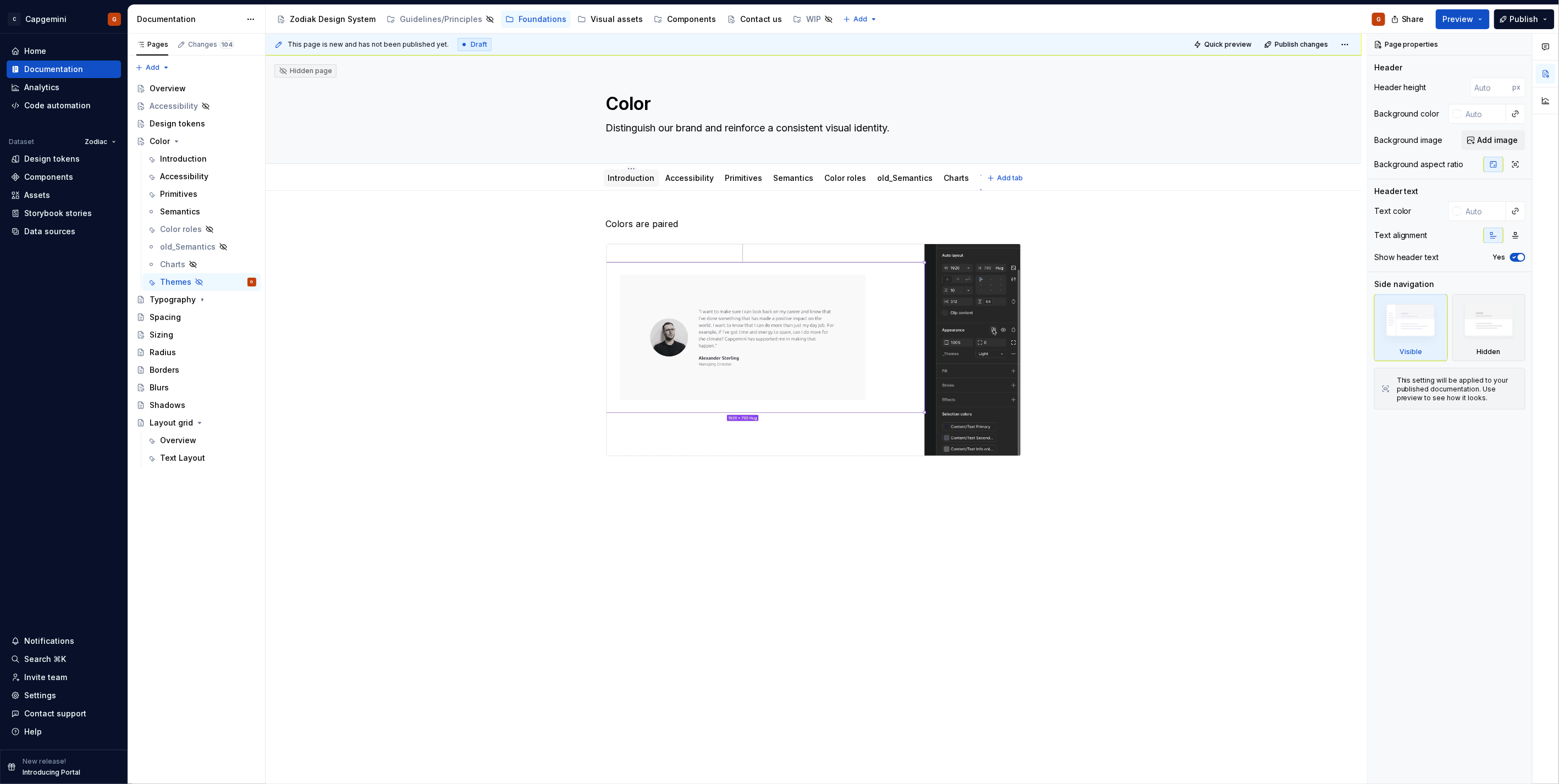
click at [642, 178] on link "Introduction" at bounding box center [631, 177] width 47 height 9
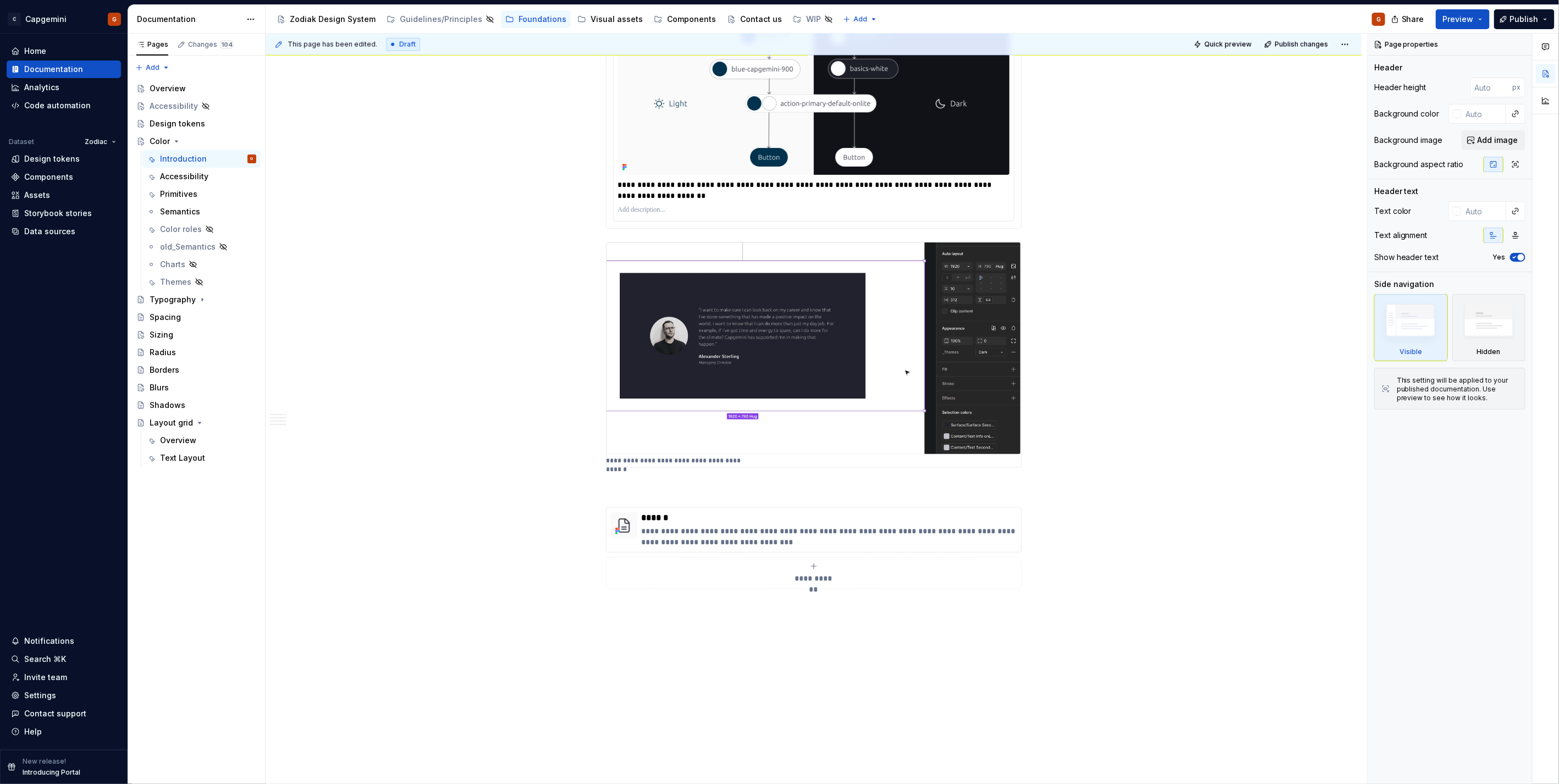
scroll to position [1160, 0]
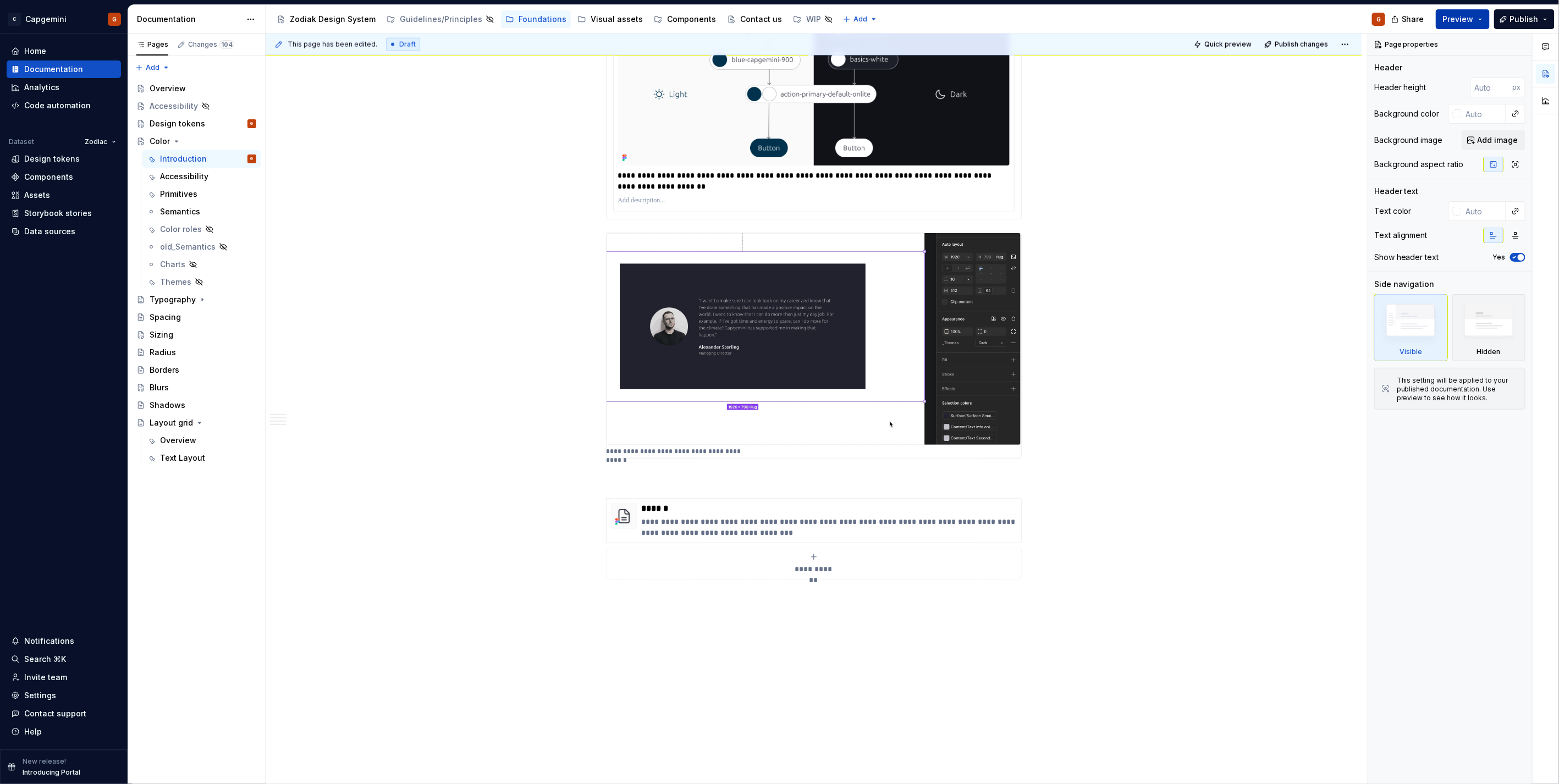
click at [1487, 19] on button "Preview" at bounding box center [1462, 19] width 54 height 20
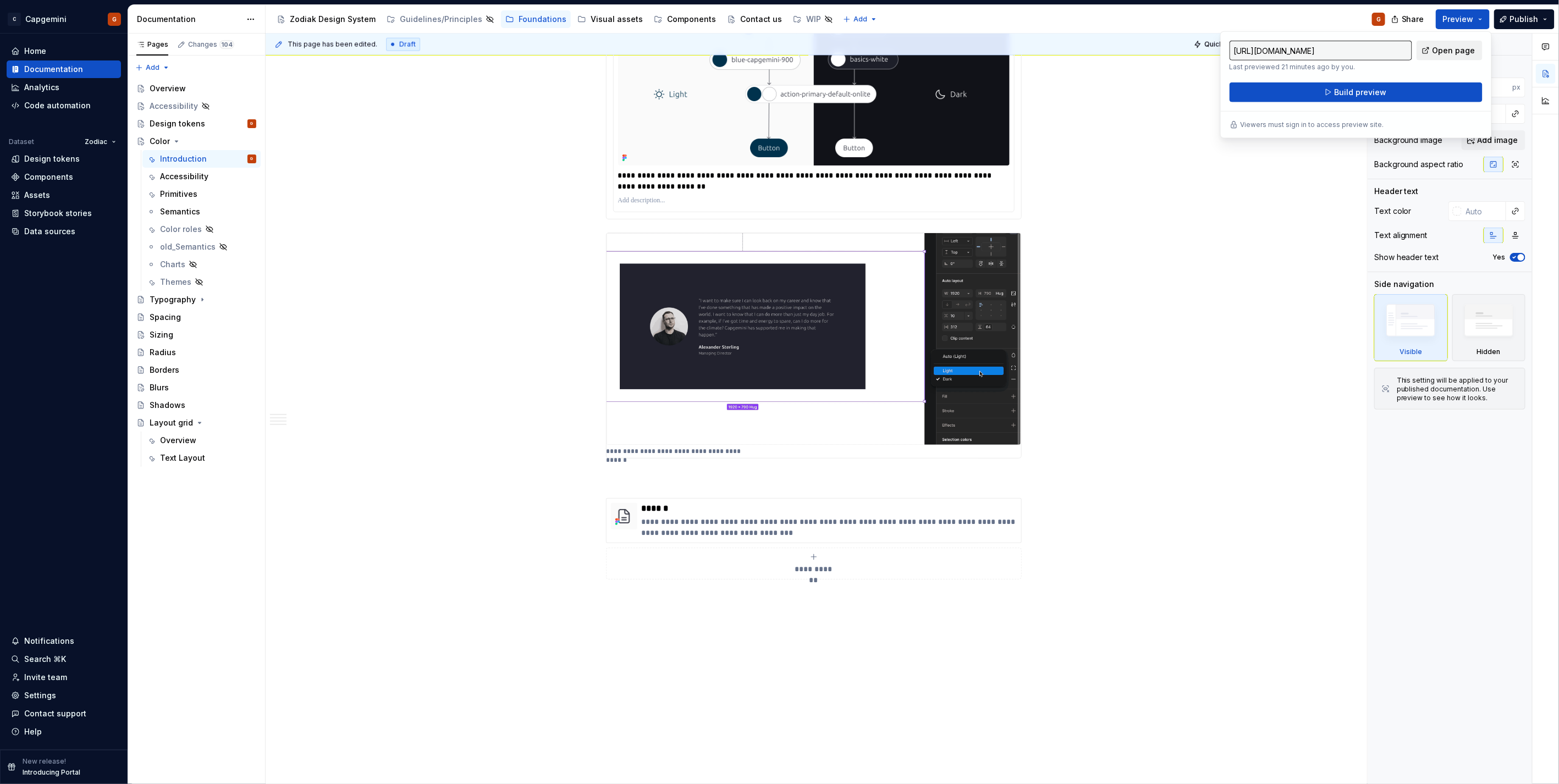
drag, startPoint x: 1487, startPoint y: 19, endPoint x: 1463, endPoint y: 47, distance: 36.9
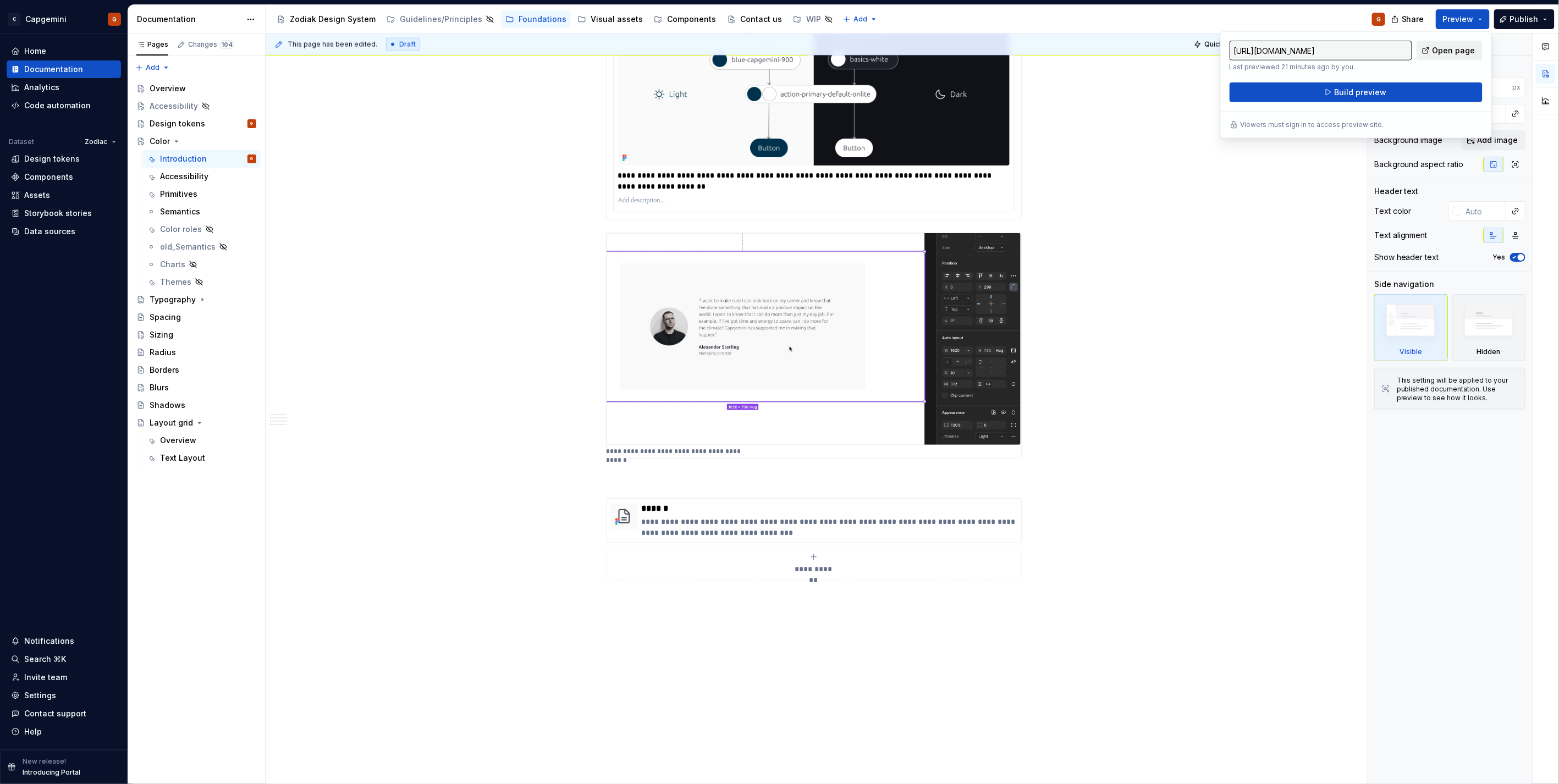
click at [1463, 47] on span "Open page" at bounding box center [1454, 51] width 43 height 11
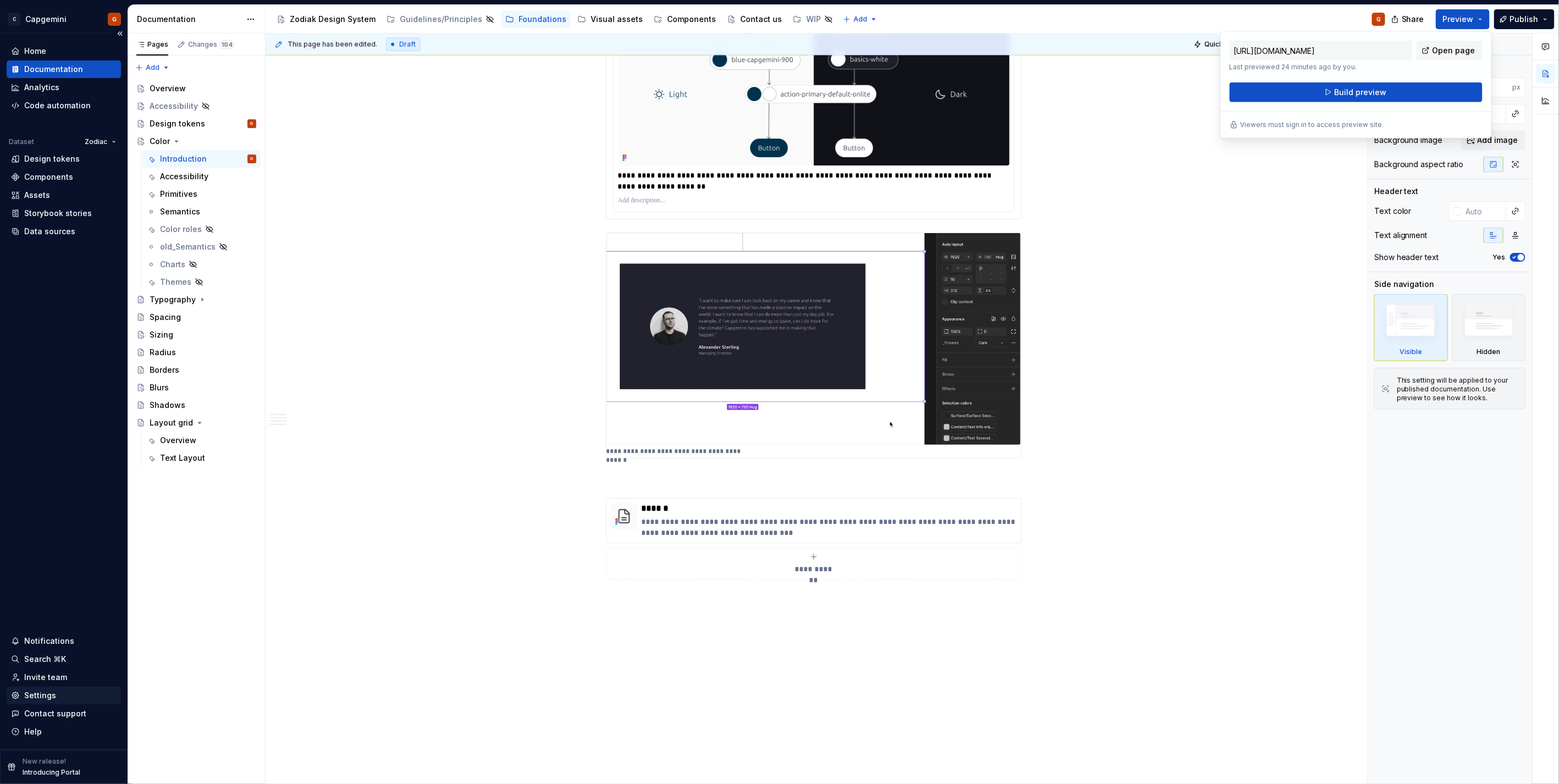
click at [69, 694] on div "Settings" at bounding box center [64, 695] width 105 height 11
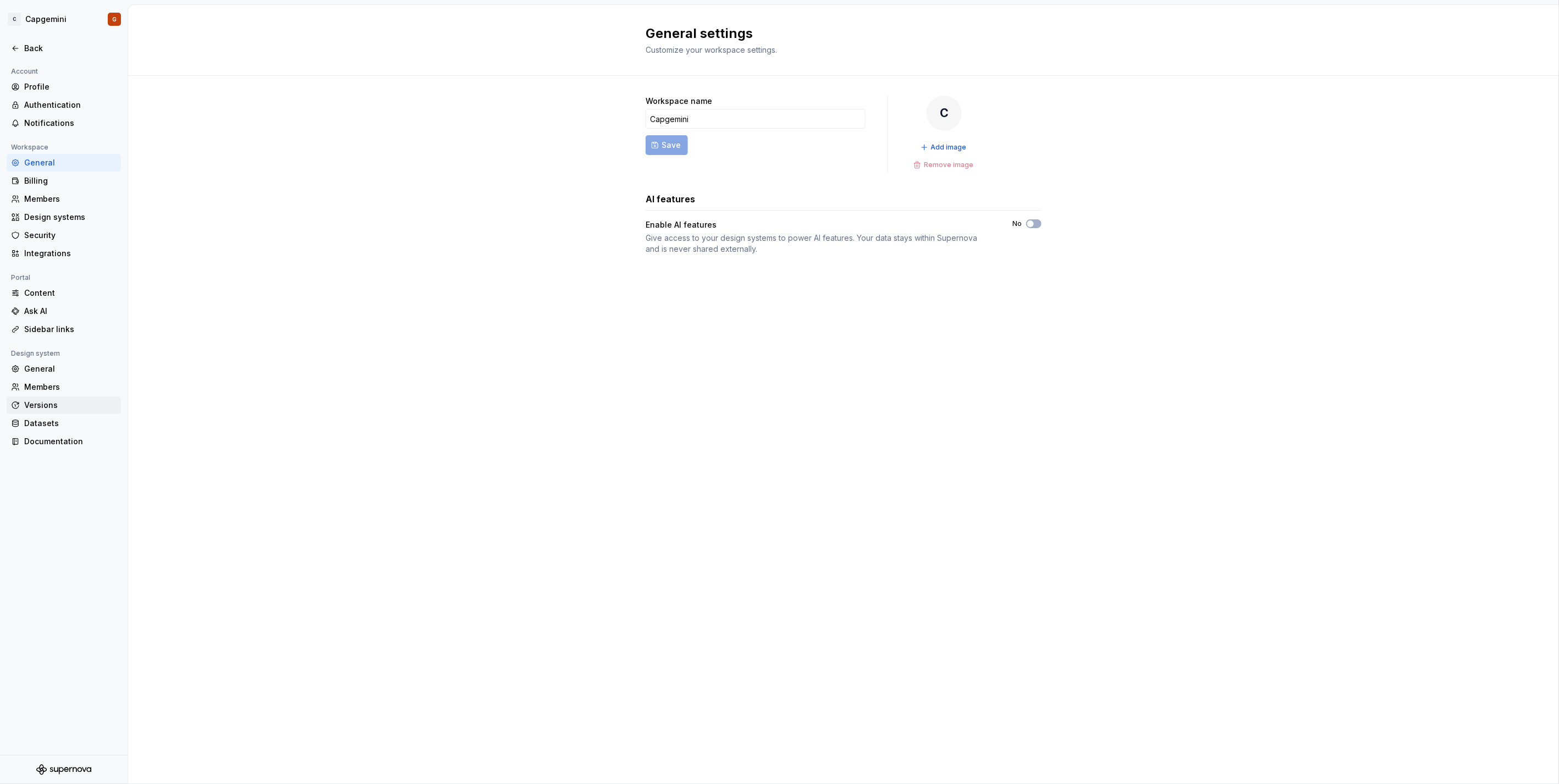
click at [73, 410] on div "Versions" at bounding box center [70, 405] width 93 height 11
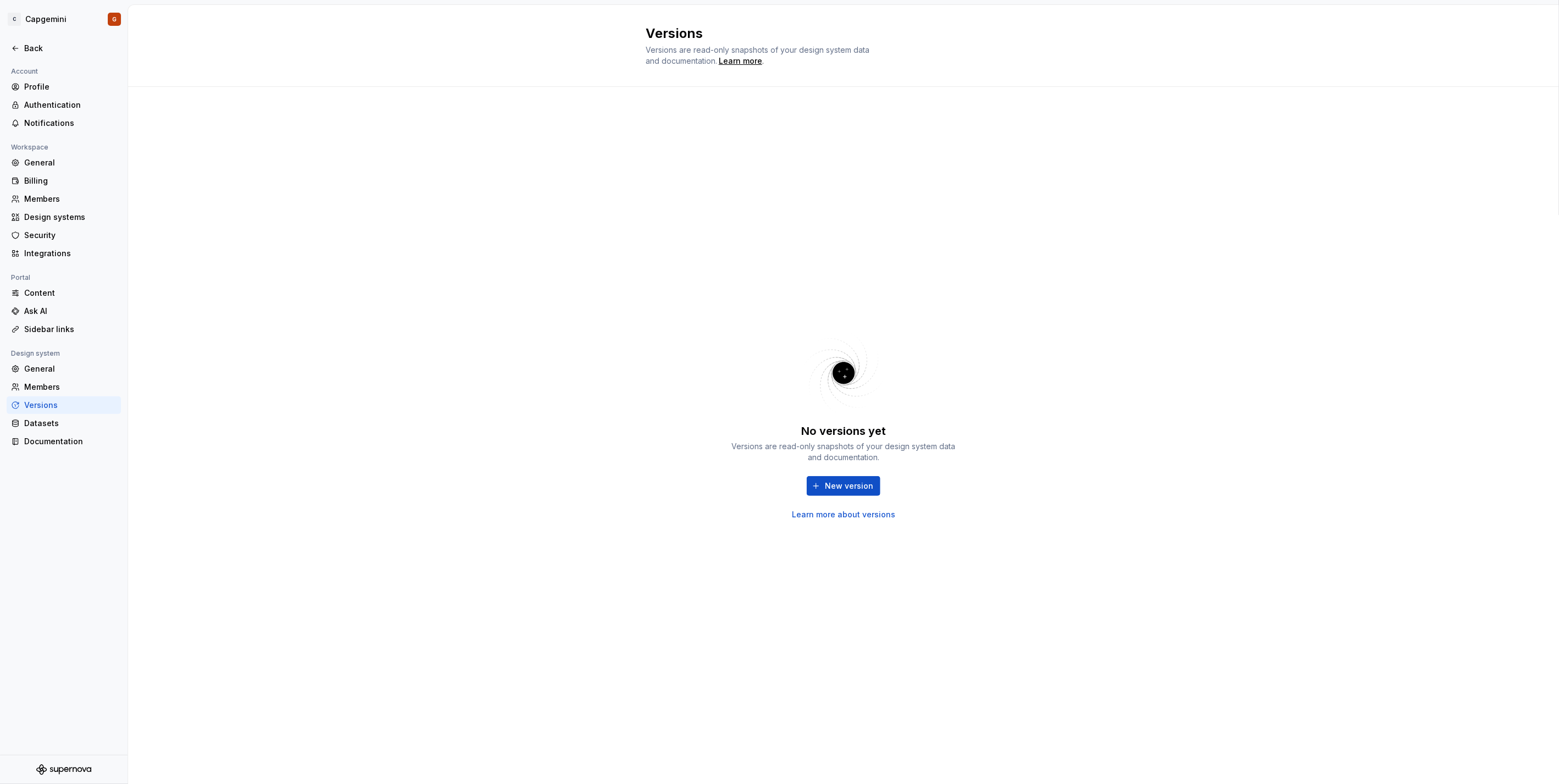
click at [852, 513] on link "Learn more about versions" at bounding box center [843, 514] width 103 height 11
click at [35, 446] on div "Documentation" at bounding box center [70, 442] width 93 height 11
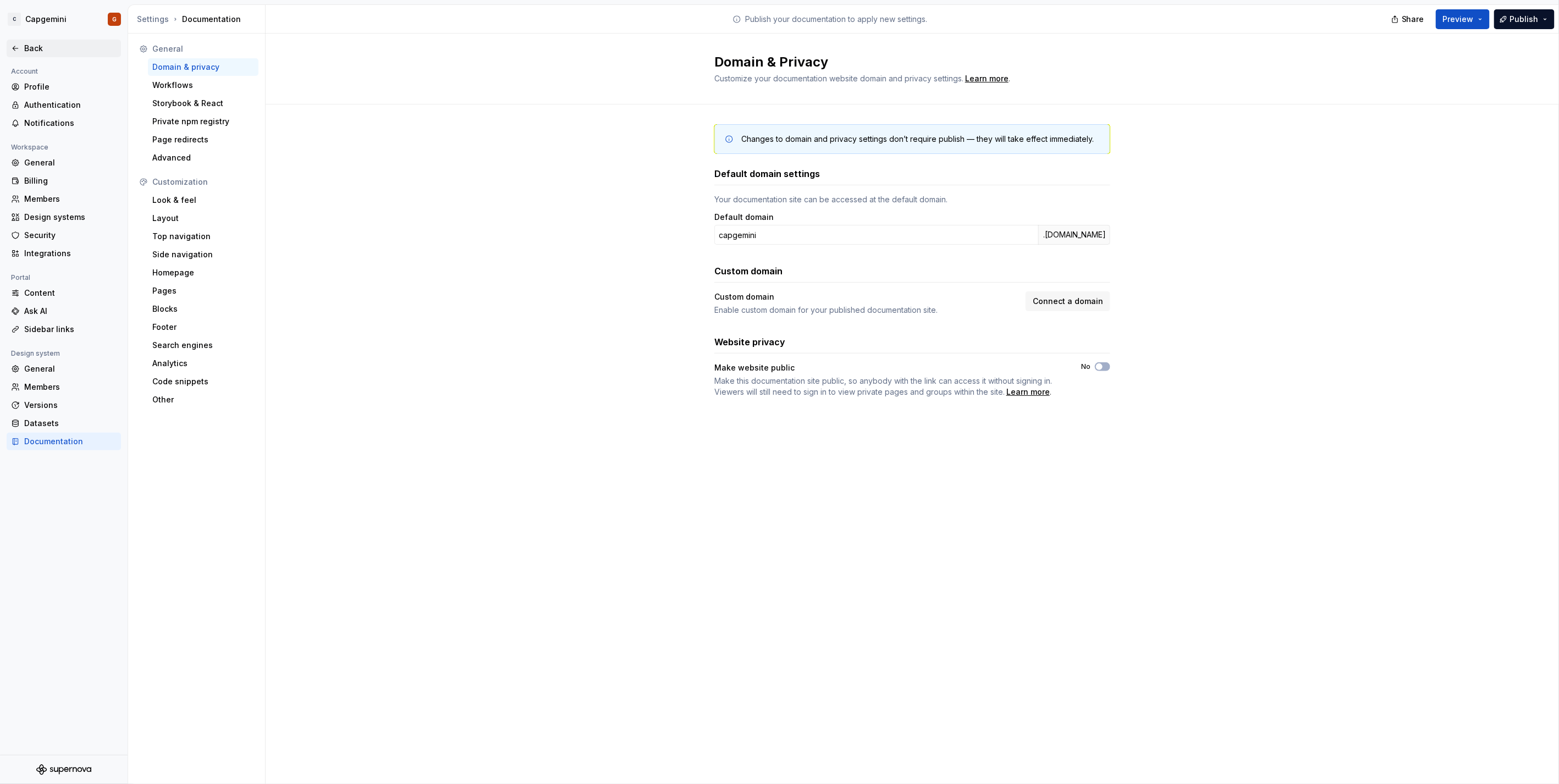
click at [37, 44] on div "Back" at bounding box center [70, 48] width 93 height 11
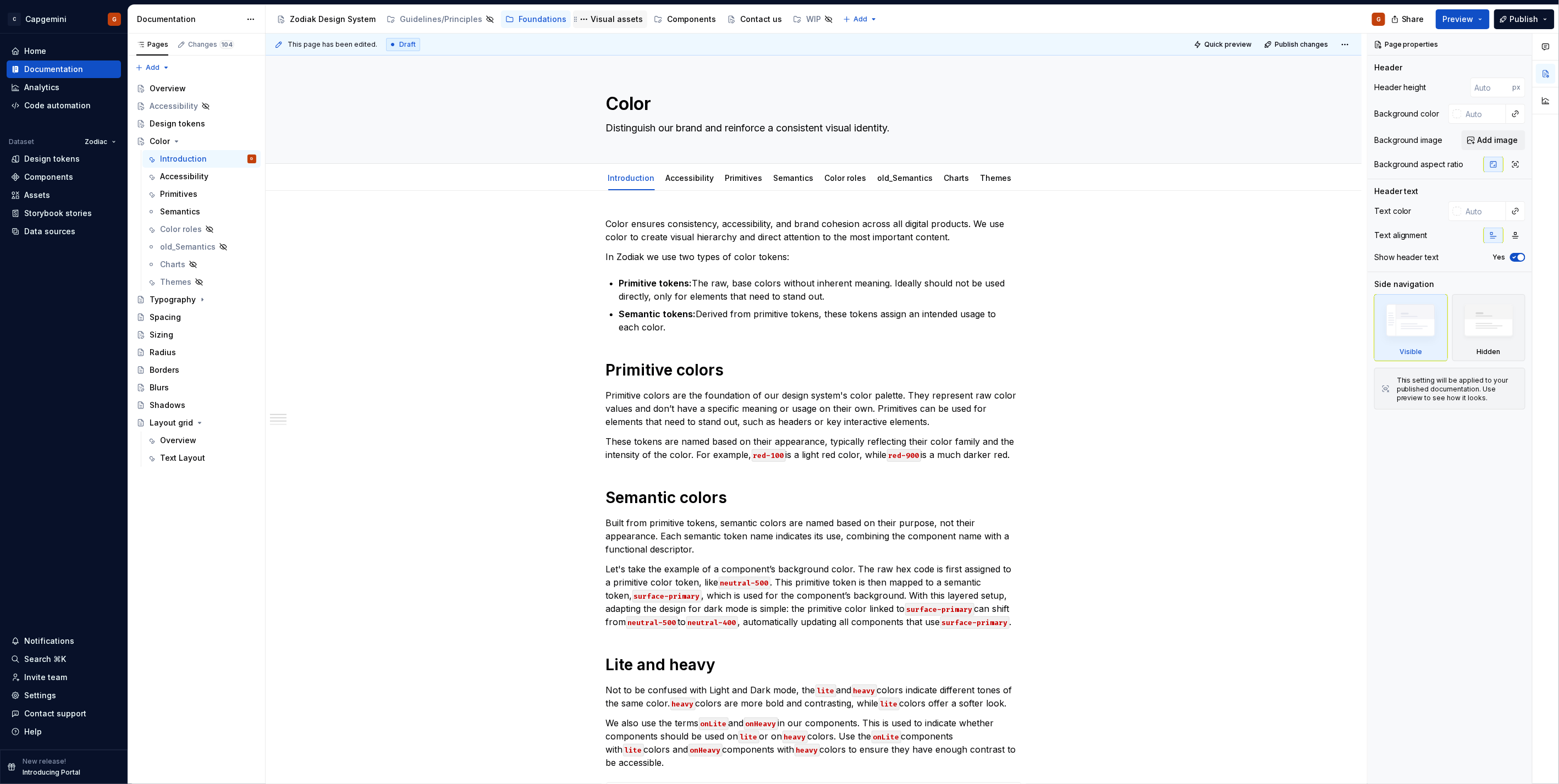
click at [591, 19] on div "Visual assets" at bounding box center [617, 19] width 52 height 11
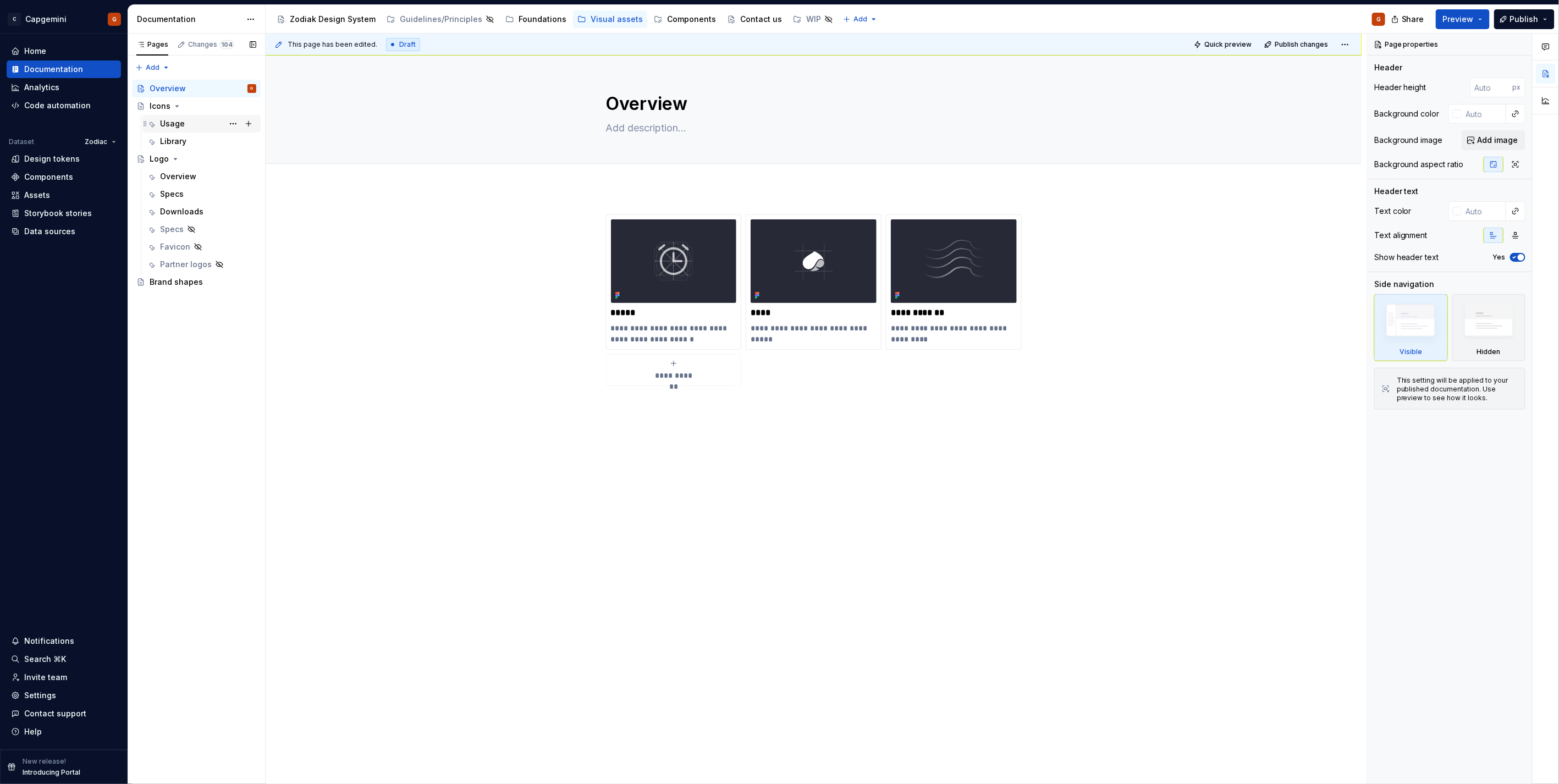
click at [174, 123] on div "Usage" at bounding box center [172, 123] width 25 height 11
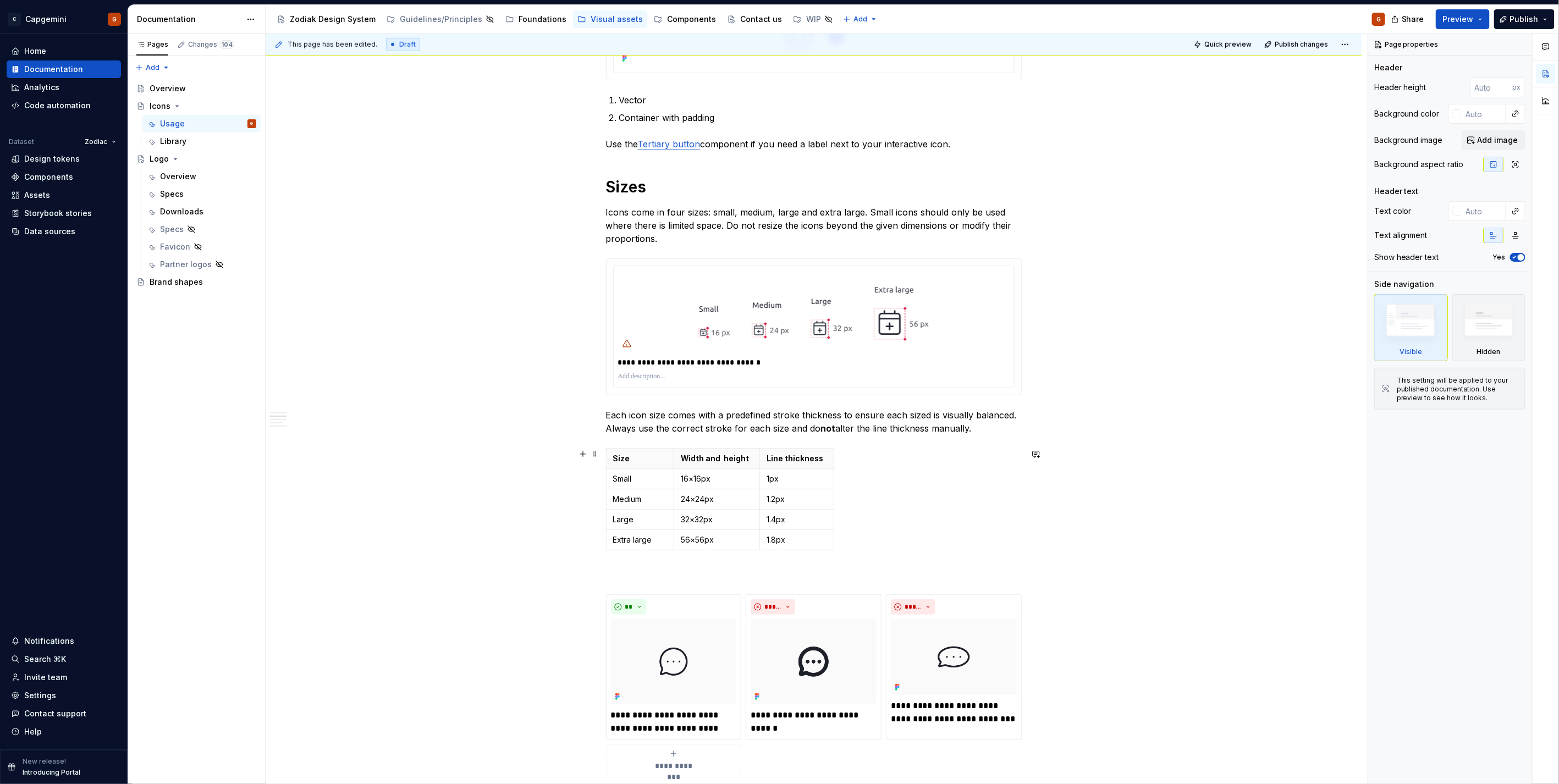
scroll to position [611, 0]
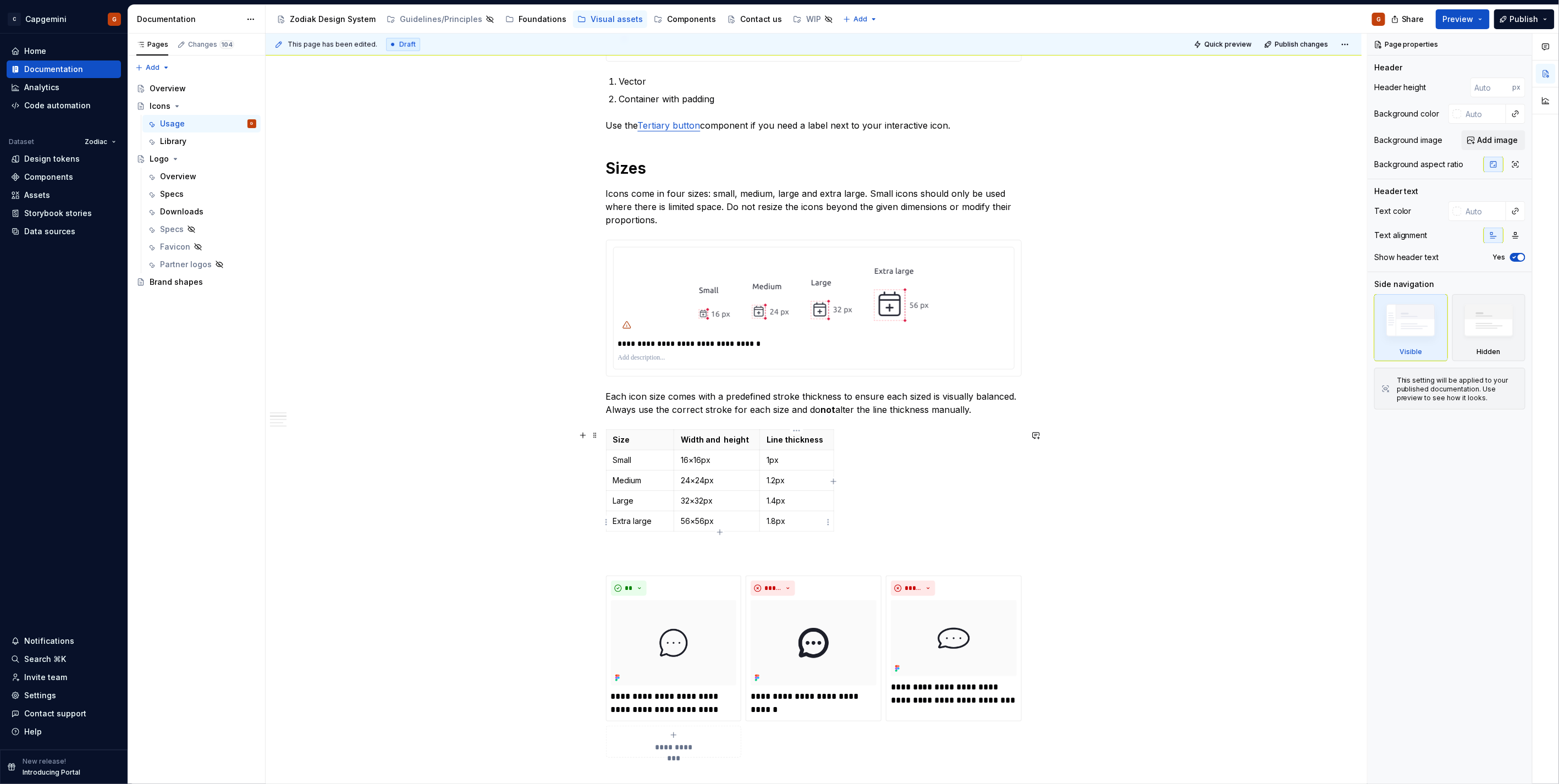
click at [769, 517] on p "1.8px" at bounding box center [797, 521] width 61 height 11
type textarea "*"
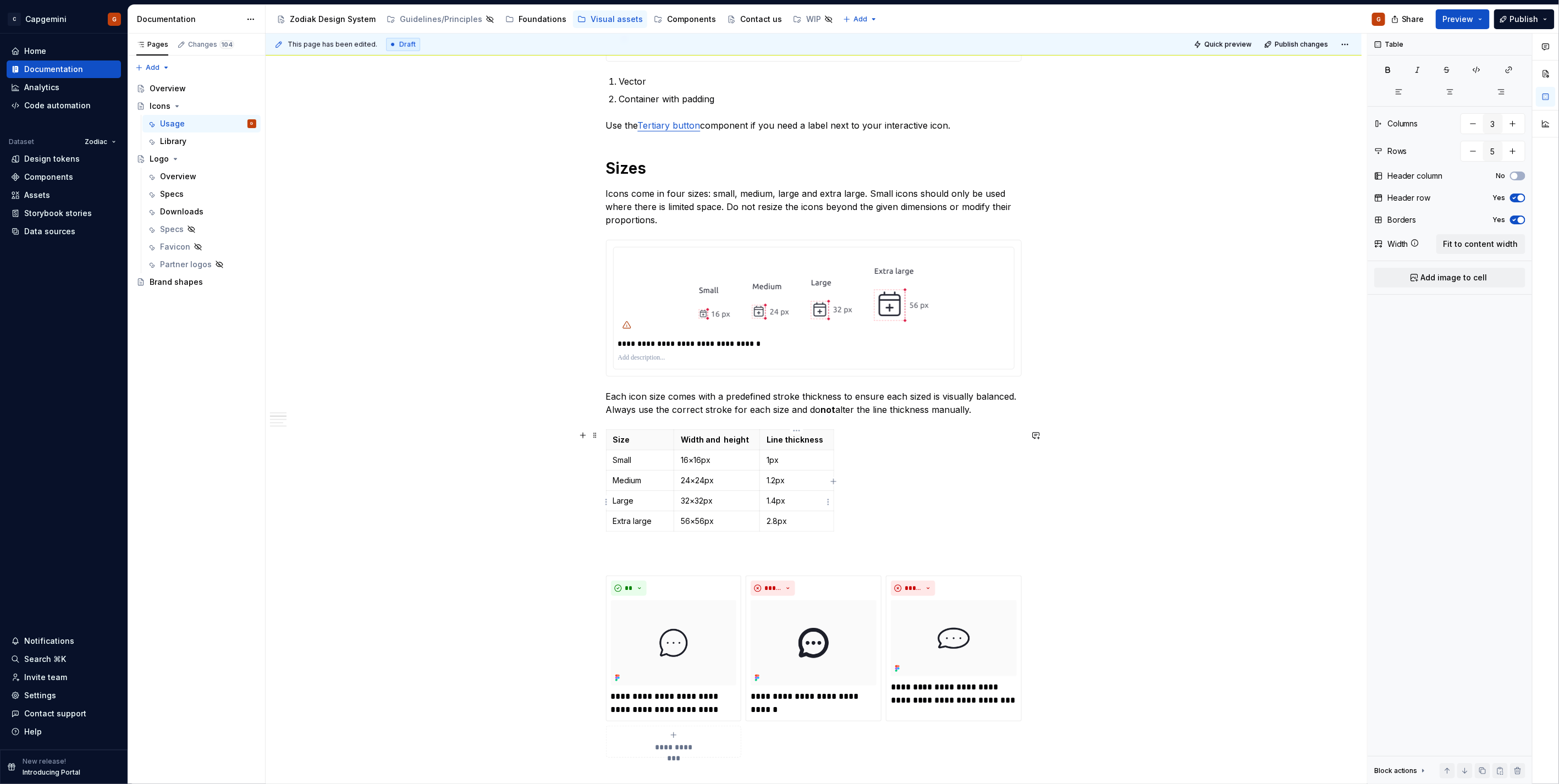
click at [776, 500] on p "1.4px" at bounding box center [797, 501] width 61 height 11
drag, startPoint x: 773, startPoint y: 485, endPoint x: 899, endPoint y: 472, distance: 126.7
click at [773, 485] on p "1.2px" at bounding box center [797, 480] width 61 height 11
click at [990, 343] on p "**********" at bounding box center [813, 344] width 392 height 11
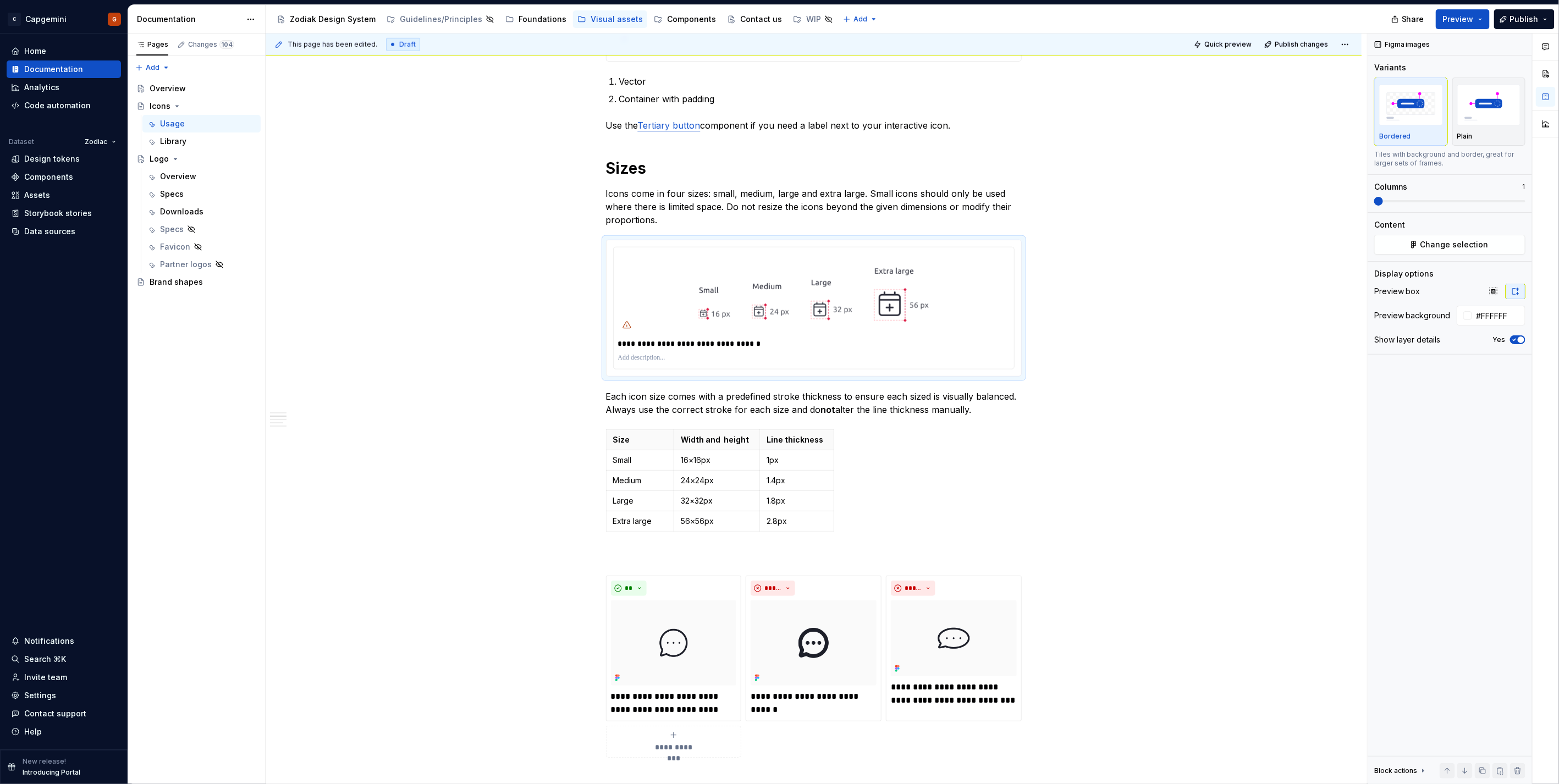
type textarea "*"
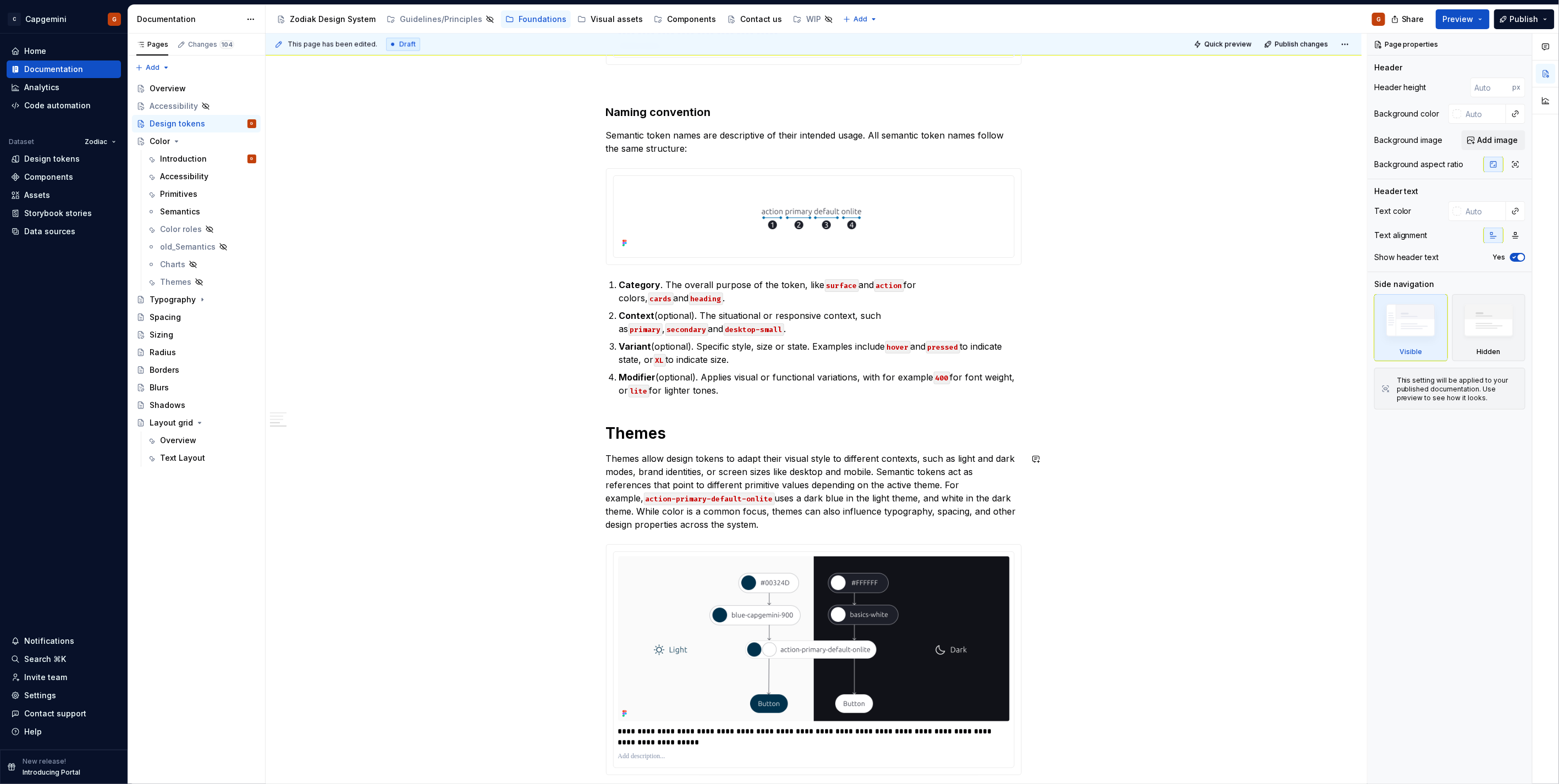
scroll to position [1282, 0]
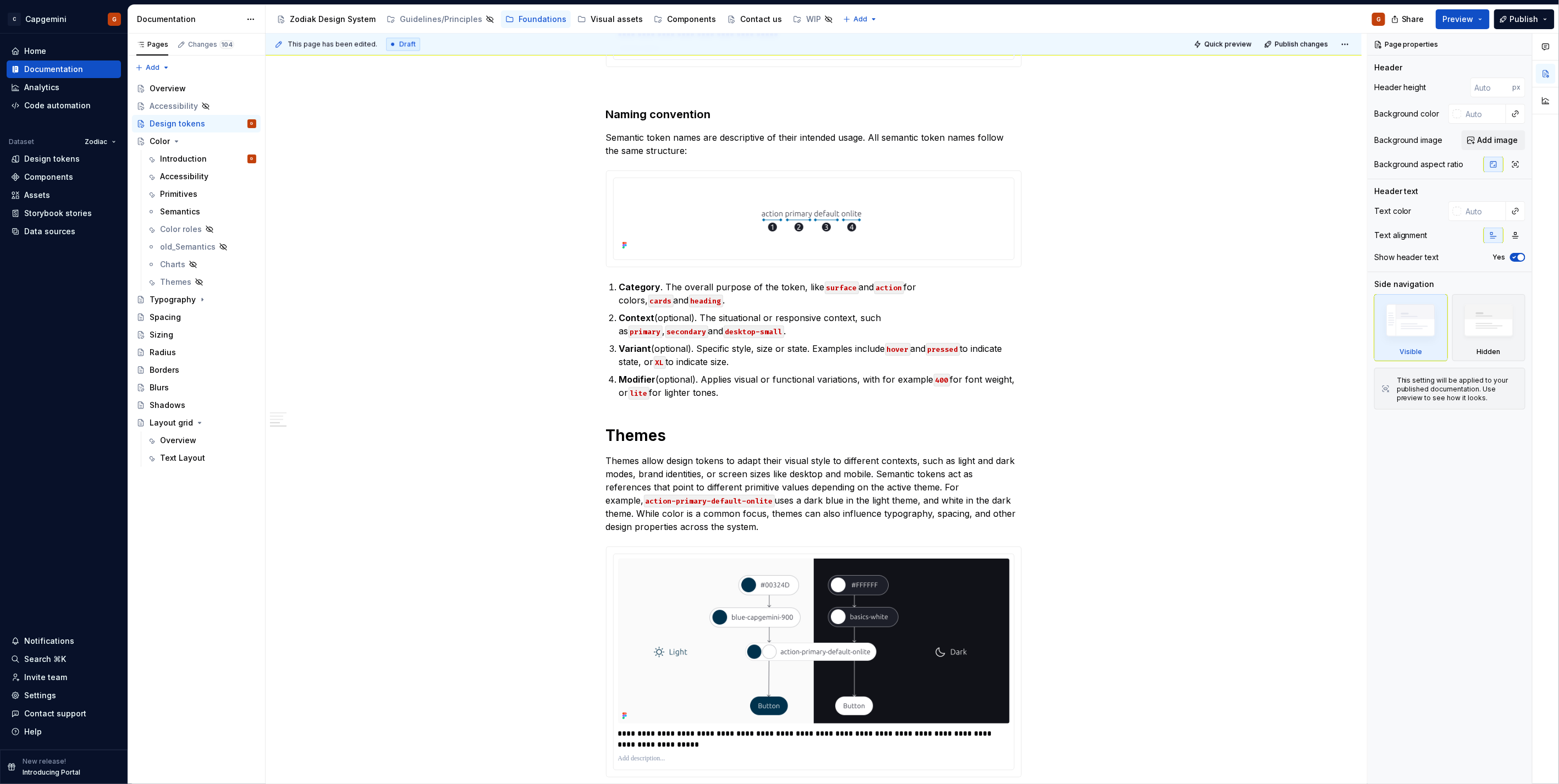
type textarea "*"
